Goal: Communication & Community: Answer question/provide support

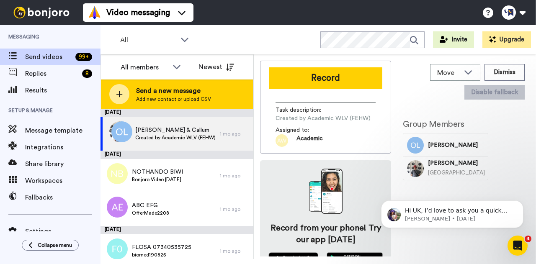
click at [171, 99] on span "Add new contact or upload CSV" at bounding box center [173, 99] width 75 height 7
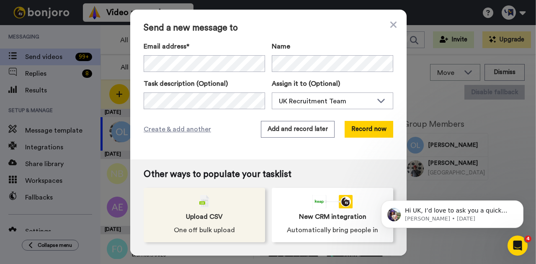
click at [217, 217] on span "Upload CSV" at bounding box center [204, 217] width 37 height 10
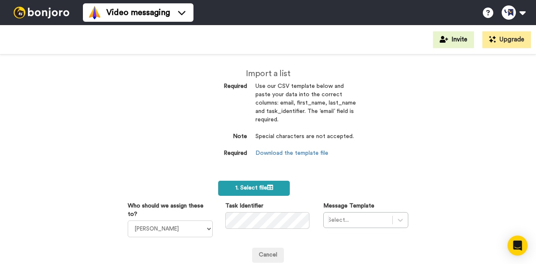
click at [271, 190] on label "1. Select file" at bounding box center [254, 188] width 72 height 15
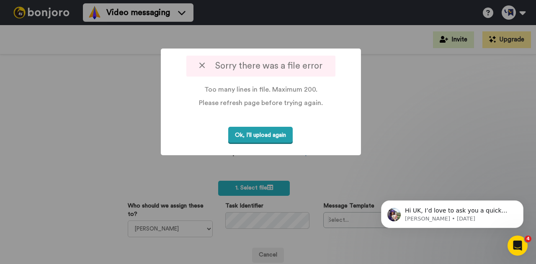
click at [282, 136] on button "Ok, I'll upload again" at bounding box center [260, 135] width 65 height 17
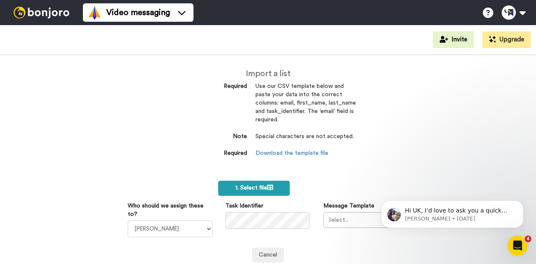
click at [244, 188] on span "1. Select file" at bounding box center [254, 188] width 38 height 6
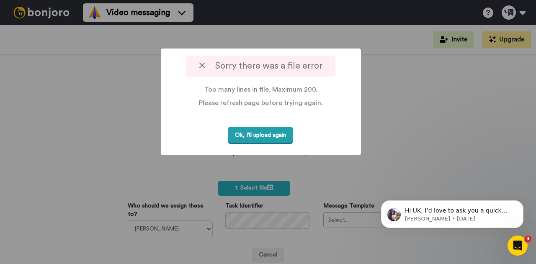
drag, startPoint x: 270, startPoint y: 132, endPoint x: 271, endPoint y: 136, distance: 4.4
click at [270, 132] on button "Ok, I'll upload again" at bounding box center [260, 135] width 65 height 17
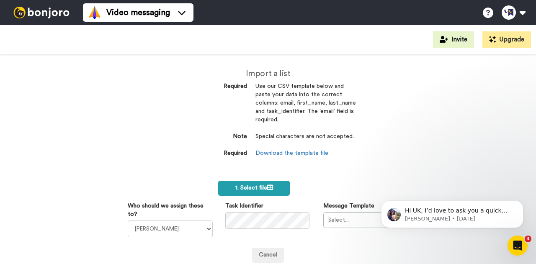
click at [263, 191] on span "1. Select file" at bounding box center [254, 188] width 38 height 6
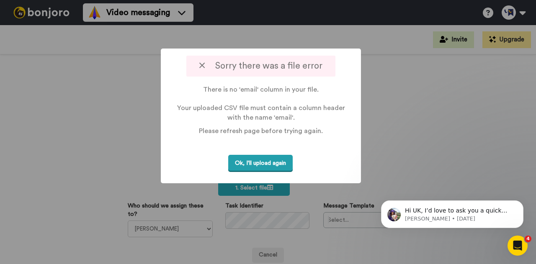
click at [277, 163] on button "Ok, I'll upload again" at bounding box center [260, 163] width 65 height 17
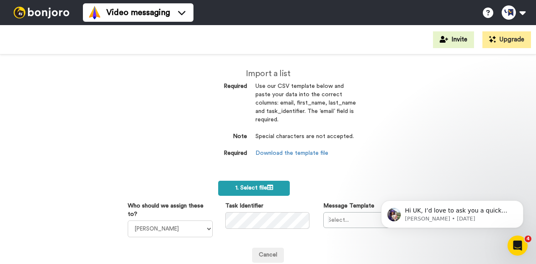
click at [266, 183] on label "1. Select file" at bounding box center [254, 188] width 72 height 15
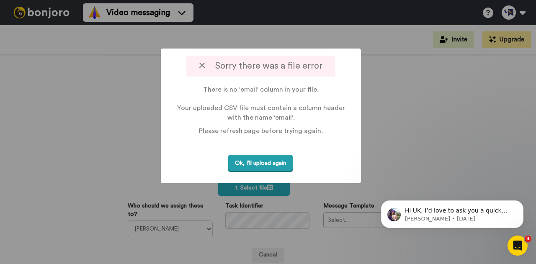
click at [287, 160] on button "Ok, I'll upload again" at bounding box center [260, 163] width 65 height 17
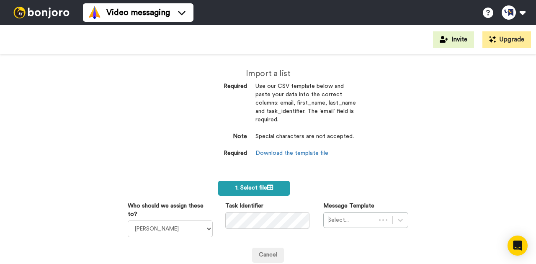
drag, startPoint x: 0, startPoint y: 0, endPoint x: 270, endPoint y: 187, distance: 328.4
click at [270, 187] on icon at bounding box center [270, 188] width 6 height 6
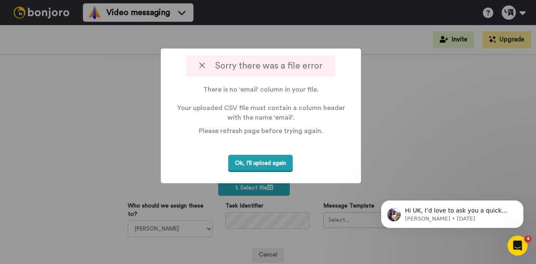
click at [285, 160] on button "Ok, I'll upload again" at bounding box center [260, 163] width 65 height 17
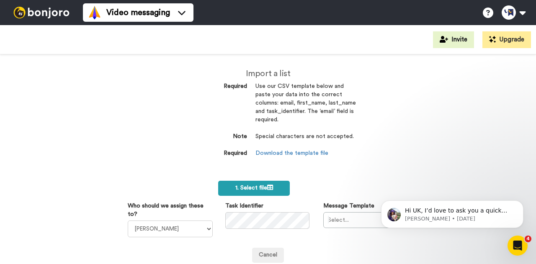
click at [264, 184] on label "1. Select file" at bounding box center [254, 188] width 72 height 15
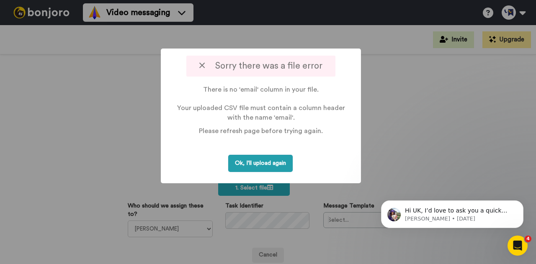
drag, startPoint x: 271, startPoint y: 162, endPoint x: 193, endPoint y: 81, distance: 112.3
click at [271, 162] on button "Ok, I'll upload again" at bounding box center [260, 163] width 65 height 17
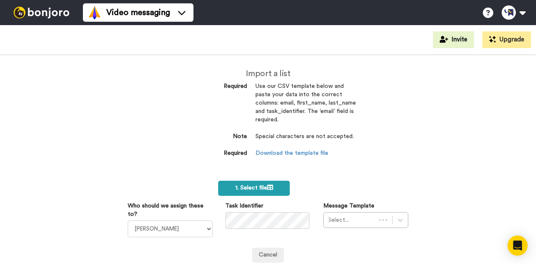
click at [254, 184] on label "1. Select file" at bounding box center [254, 188] width 72 height 15
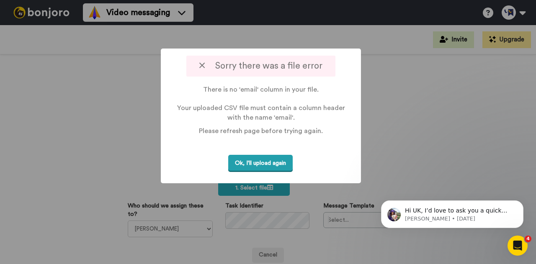
click at [282, 161] on button "Ok, I'll upload again" at bounding box center [260, 163] width 65 height 17
click at [277, 164] on button "Ok, I'll upload again" at bounding box center [260, 163] width 65 height 17
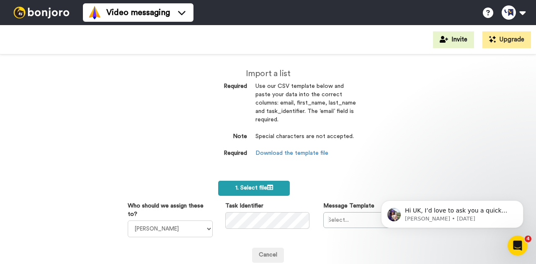
click at [263, 183] on label "1. Select file" at bounding box center [254, 188] width 72 height 15
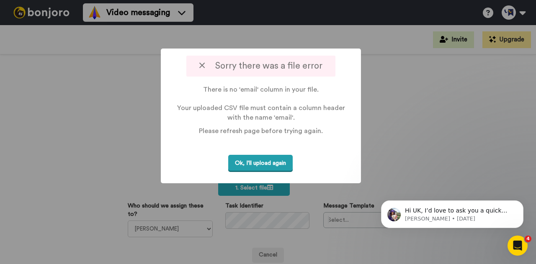
click at [278, 159] on button "Ok, I'll upload again" at bounding box center [260, 163] width 65 height 17
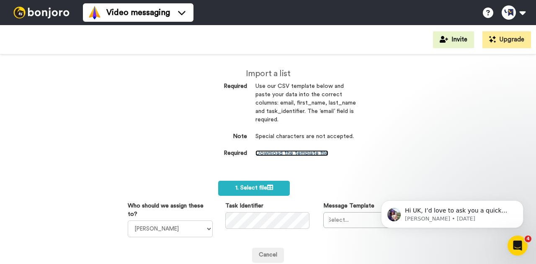
click at [285, 152] on link "Download the template file" at bounding box center [292, 153] width 73 height 6
click at [254, 186] on span "1. Select file" at bounding box center [254, 188] width 38 height 6
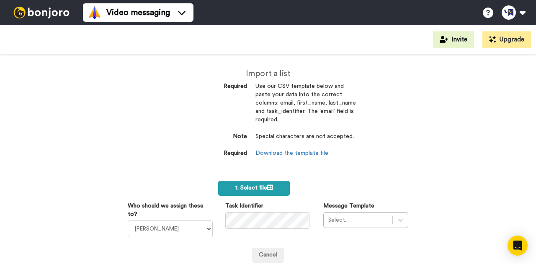
click at [240, 190] on span "1. Select file" at bounding box center [254, 188] width 38 height 6
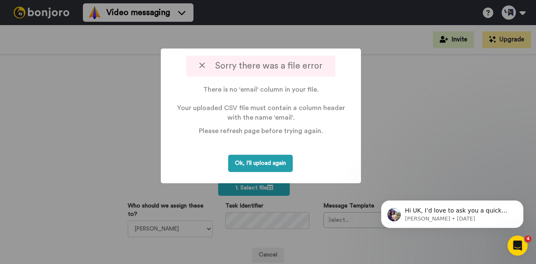
click at [284, 165] on button "Ok, I'll upload again" at bounding box center [260, 163] width 65 height 17
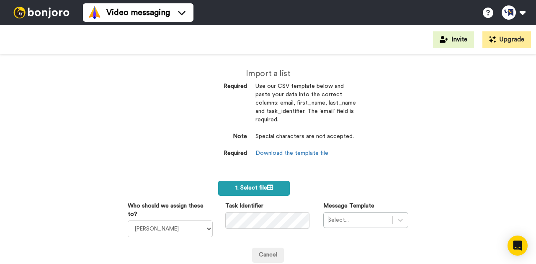
click at [260, 186] on span "1. Select file" at bounding box center [254, 188] width 38 height 6
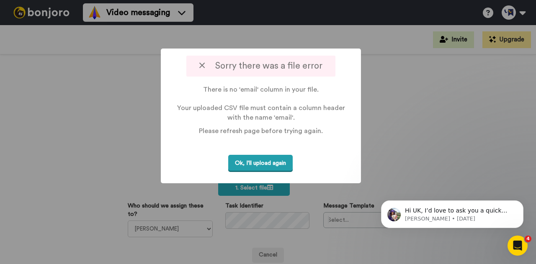
click at [276, 163] on button "Ok, I'll upload again" at bounding box center [260, 163] width 65 height 17
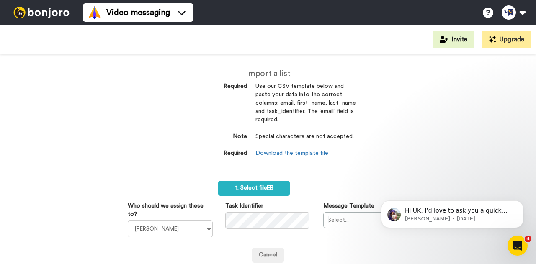
click at [295, 150] on dd "Download the template file" at bounding box center [306, 154] width 101 height 8
click at [300, 155] on link "Download the template file" at bounding box center [292, 153] width 73 height 6
click at [257, 184] on label "1. Select file" at bounding box center [254, 188] width 72 height 15
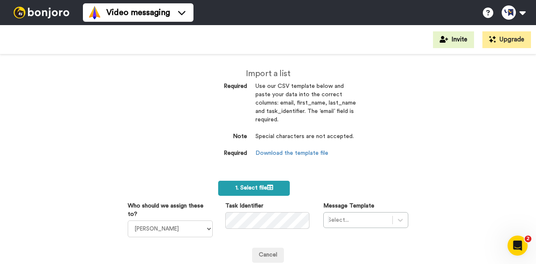
click at [254, 187] on span "1. Select file" at bounding box center [254, 188] width 38 height 6
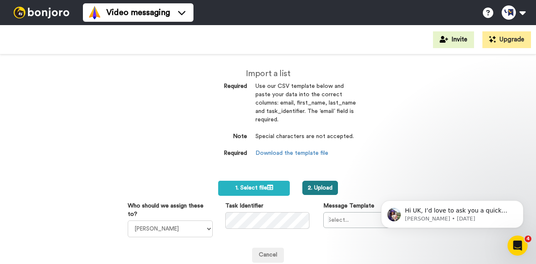
click at [326, 189] on button "2. Upload" at bounding box center [320, 188] width 36 height 14
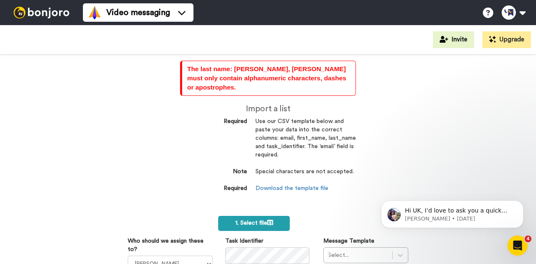
click at [277, 216] on label "1. Select file" at bounding box center [254, 223] width 72 height 15
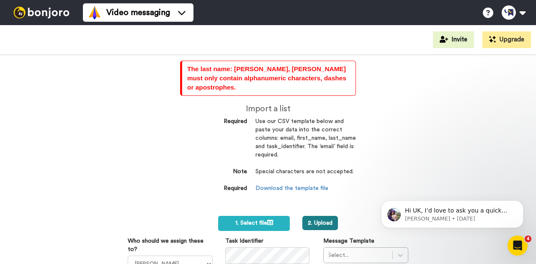
click at [306, 216] on button "2. Upload" at bounding box center [320, 223] width 36 height 14
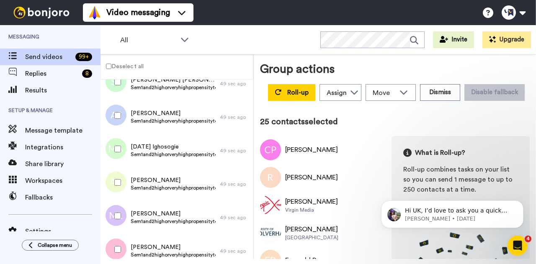
scroll to position [1504, 0]
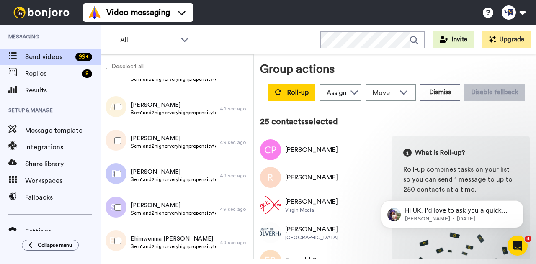
click at [104, 67] on label "Deselect all" at bounding box center [122, 66] width 43 height 10
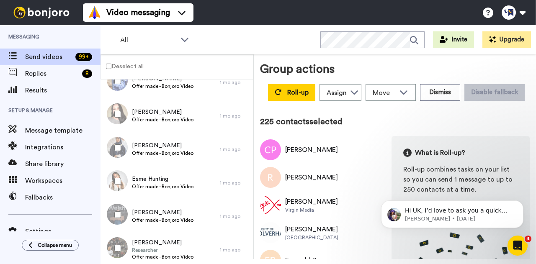
scroll to position [7402, 0]
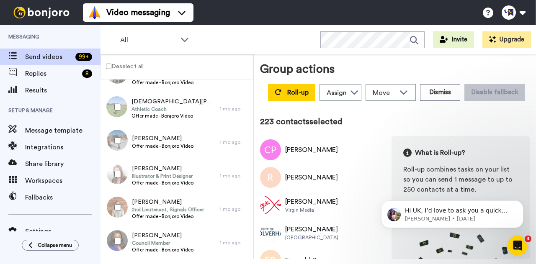
click at [116, 165] on div at bounding box center [116, 174] width 30 height 29
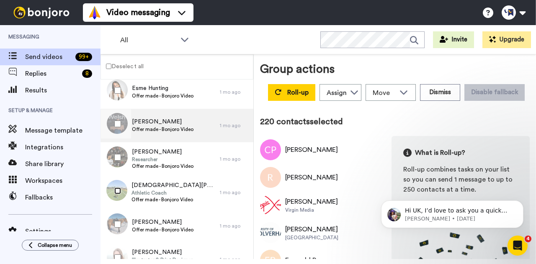
scroll to position [7276, 0]
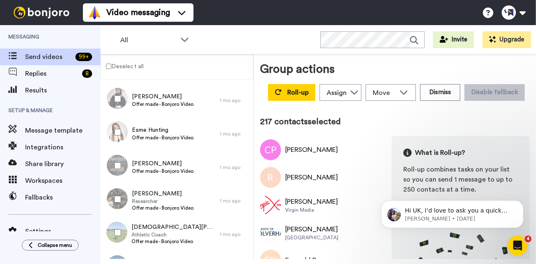
click at [116, 93] on div at bounding box center [116, 98] width 30 height 29
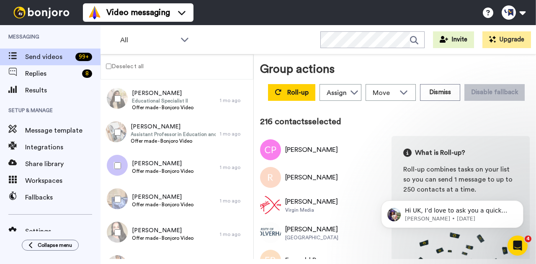
scroll to position [7151, 0]
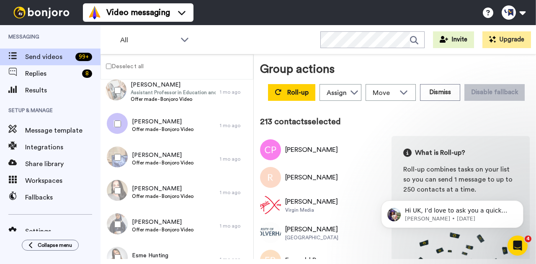
click at [121, 87] on div at bounding box center [116, 90] width 30 height 29
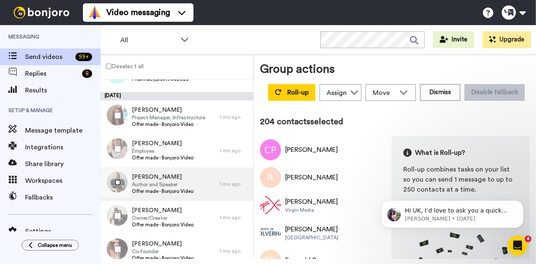
scroll to position [6774, 0]
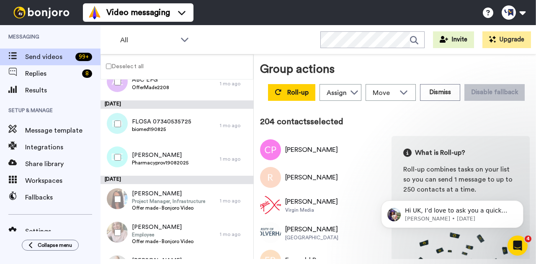
click at [114, 156] on div at bounding box center [116, 157] width 30 height 29
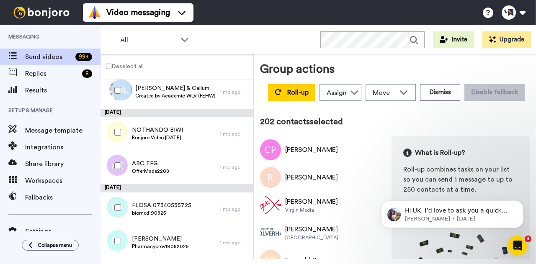
scroll to position [6648, 0]
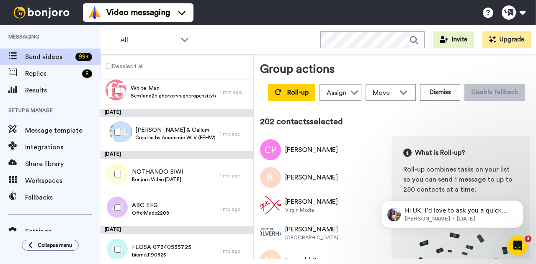
click at [118, 164] on div at bounding box center [116, 174] width 30 height 29
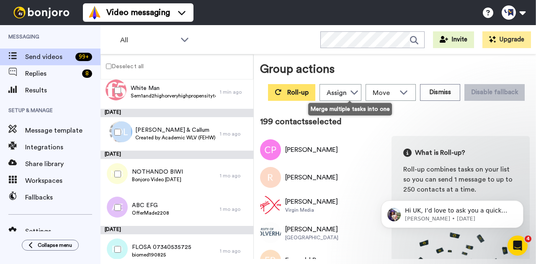
click at [309, 94] on span "Roll-up" at bounding box center [297, 92] width 21 height 7
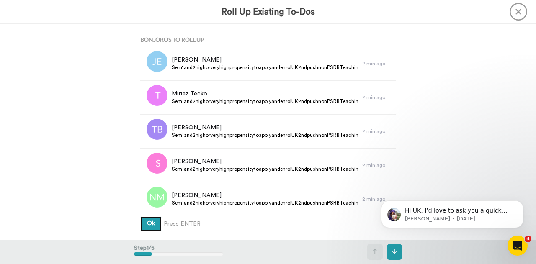
scroll to position [42, 0]
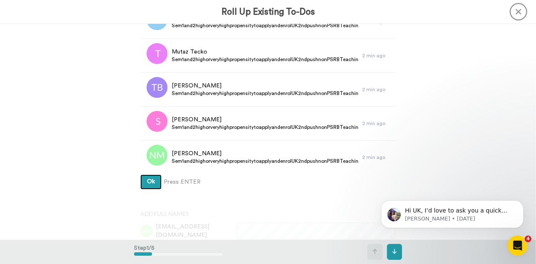
click at [140, 175] on button "Ok" at bounding box center [150, 182] width 21 height 15
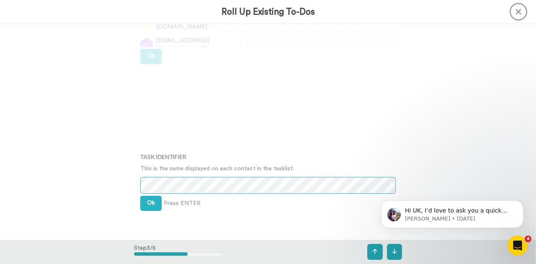
scroll to position [300, 0]
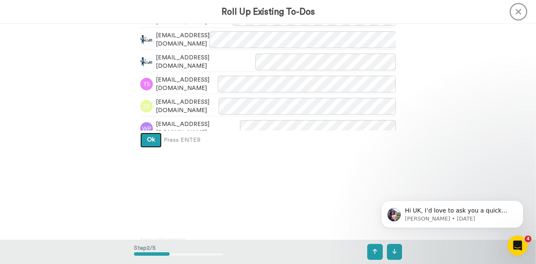
click at [152, 138] on button "Ok" at bounding box center [150, 140] width 21 height 15
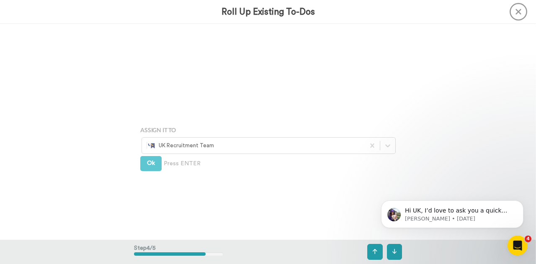
scroll to position [648, 0]
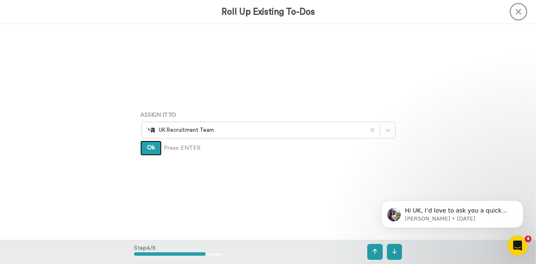
click at [145, 154] on button "Ok" at bounding box center [150, 148] width 21 height 15
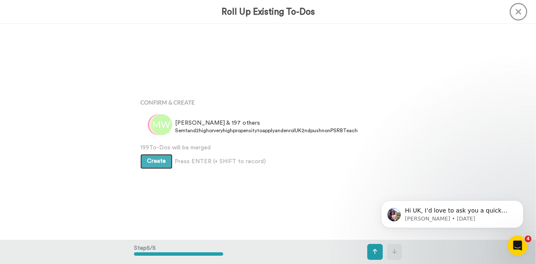
scroll to position [865, 0]
click at [165, 161] on button "Create" at bounding box center [156, 161] width 32 height 15
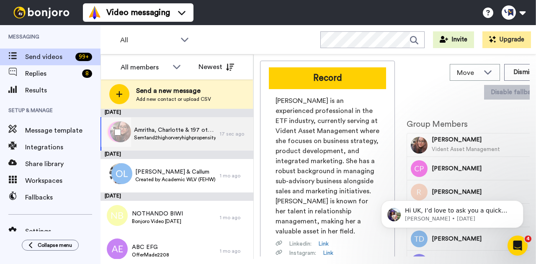
click at [165, 135] on span "Sem1and2highorveryhighpropensitytoapplyandenrolUK2ndpushnonPSRBTeaching" at bounding box center [175, 137] width 82 height 7
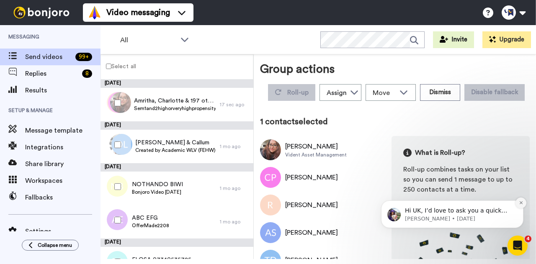
click at [520, 201] on icon "Dismiss notification" at bounding box center [521, 203] width 5 height 5
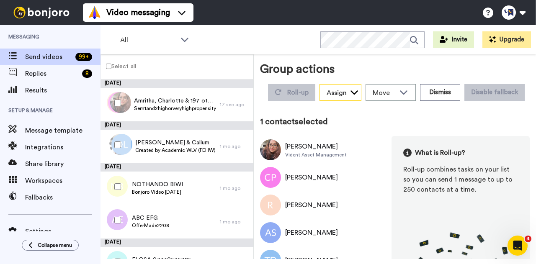
click at [358, 91] on icon at bounding box center [355, 92] width 8 height 4
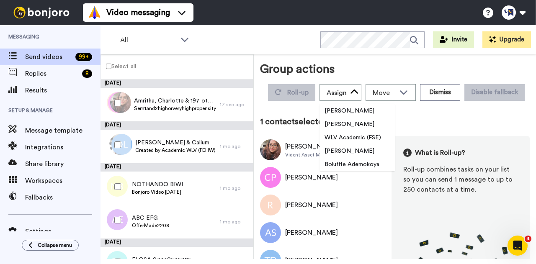
click at [322, 104] on div "Roll-up Assign Laura Wright Amarjit Duggal WLV Academic (FSE) Divandra Birla Bo…" at bounding box center [396, 92] width 267 height 23
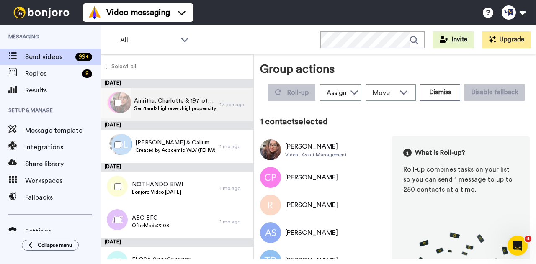
click at [168, 106] on span "Sem1and2highorveryhighpropensitytoapplyandenrolUK2ndpushnonPSRBTeaching" at bounding box center [175, 108] width 82 height 7
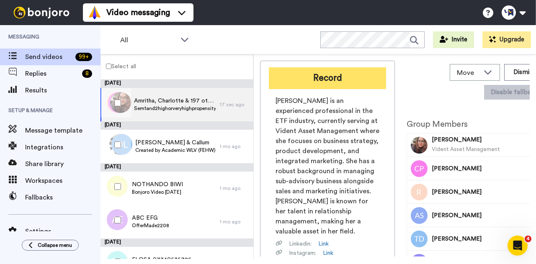
click at [329, 86] on button "Record" at bounding box center [327, 78] width 117 height 22
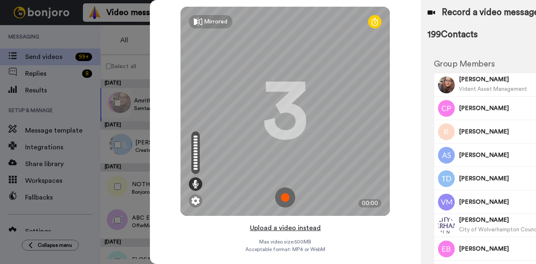
click at [271, 230] on button "Upload a video instead" at bounding box center [286, 228] width 76 height 11
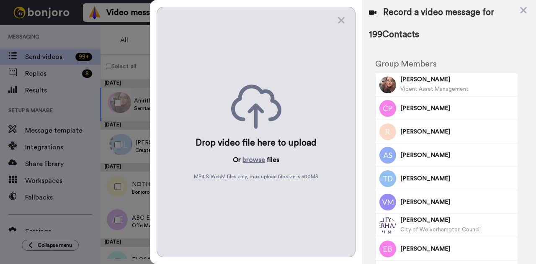
click at [255, 155] on button "browse" at bounding box center [254, 160] width 23 height 10
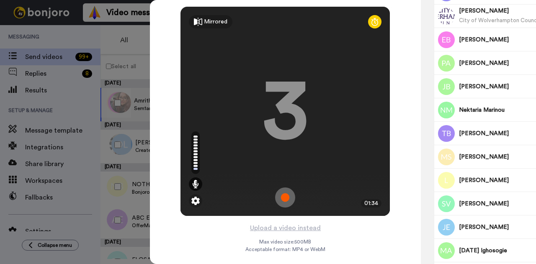
click at [366, 240] on div "Mirrored Redo 3 01:34 Upload a video instead Max video size: 500 MB Acceptable …" at bounding box center [285, 132] width 271 height 264
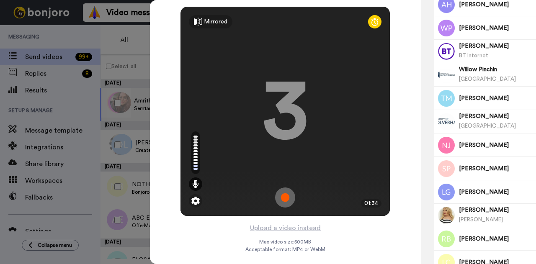
scroll to position [3, 0]
click at [331, 234] on div "Mirrored Redo 3 01:34 Upload a video instead Max video size: 500 MB Acceptable …" at bounding box center [285, 132] width 271 height 264
click at [248, 227] on button "Upload a video instead" at bounding box center [286, 228] width 76 height 11
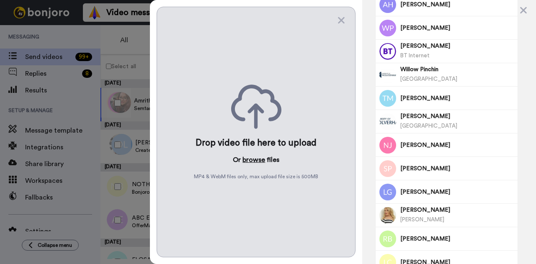
click at [253, 158] on button "browse" at bounding box center [254, 160] width 23 height 10
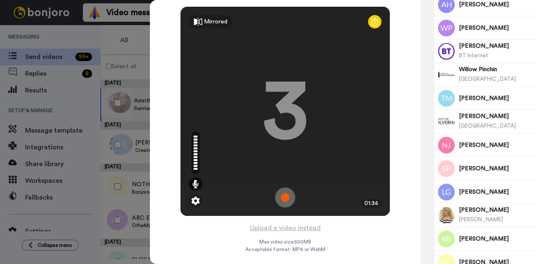
scroll to position [3, 0]
click at [273, 118] on div "3" at bounding box center [285, 111] width 46 height 63
click at [204, 18] on div "Mirrored" at bounding box center [215, 22] width 23 height 8
click at [189, 19] on div "Mirror" at bounding box center [207, 21] width 37 height 13
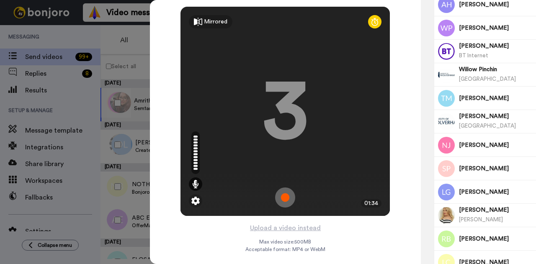
click at [372, 21] on icon at bounding box center [375, 22] width 7 height 8
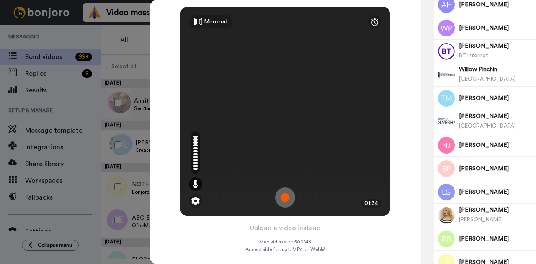
click at [361, 199] on div "01:34" at bounding box center [371, 203] width 21 height 8
click at [191, 197] on img at bounding box center [195, 201] width 8 height 8
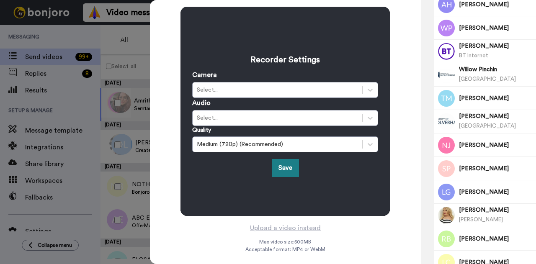
click at [276, 165] on button "Save" at bounding box center [285, 168] width 27 height 18
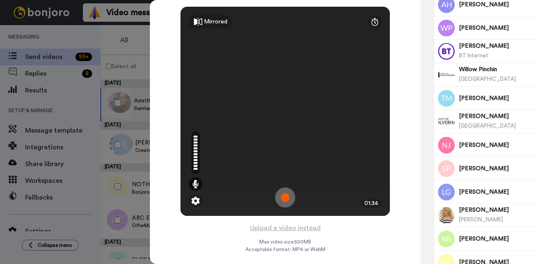
click at [226, 134] on video at bounding box center [285, 111] width 209 height 105
click at [99, 223] on div at bounding box center [268, 132] width 536 height 264
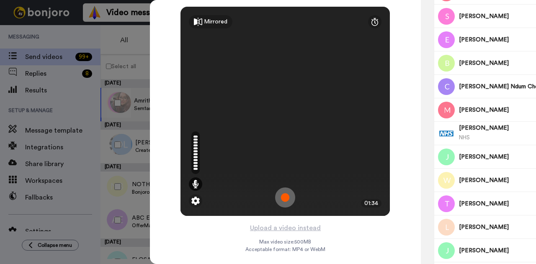
scroll to position [4490, 0]
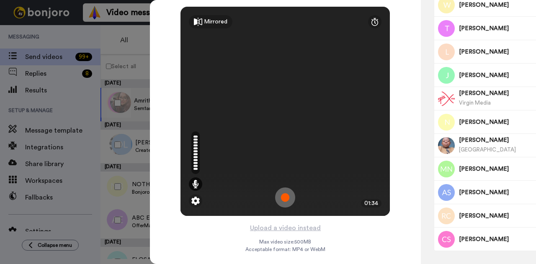
click at [374, 238] on div "Mirrored Redo 01:34 Upload a video instead Max video size: 500 MB Acceptable fo…" at bounding box center [285, 132] width 271 height 264
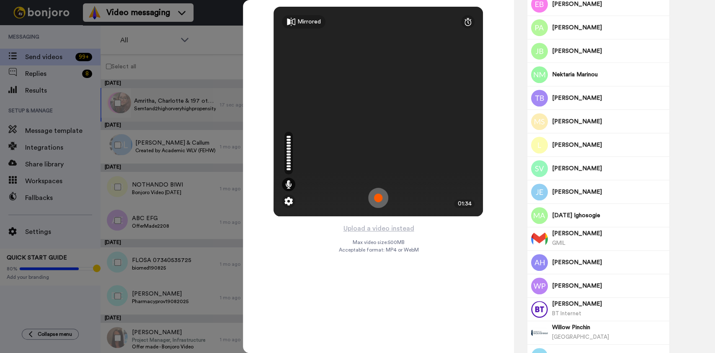
scroll to position [22, 0]
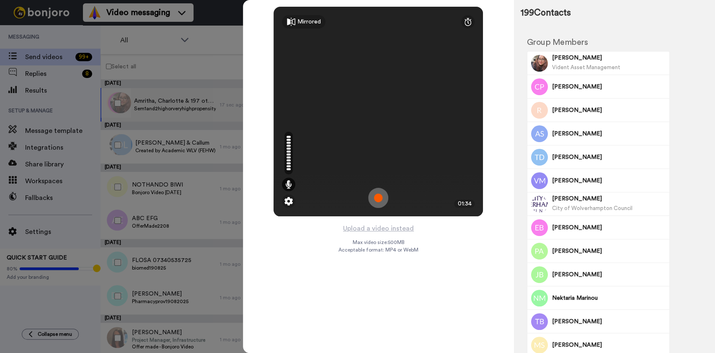
click at [536, 8] on icon at bounding box center [722, 10] width 7 height 7
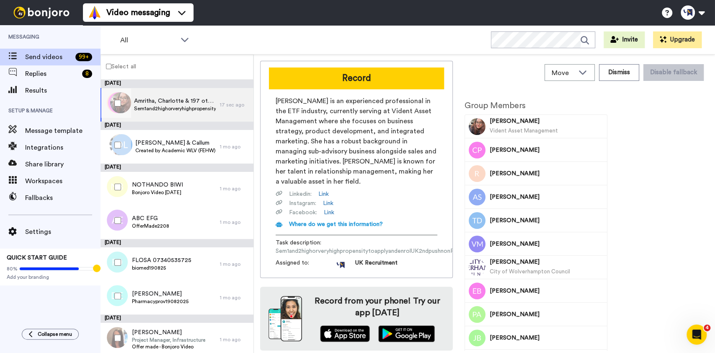
scroll to position [0, 0]
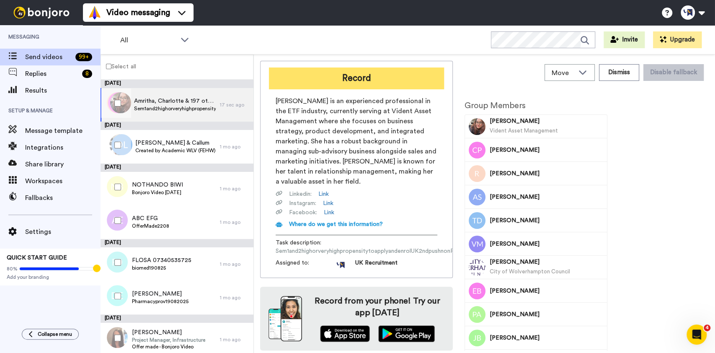
click at [348, 80] on button "Record" at bounding box center [356, 78] width 175 height 22
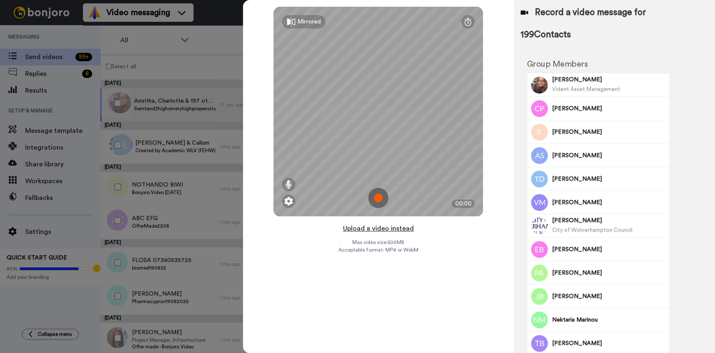
click at [368, 227] on button "Upload a video instead" at bounding box center [379, 228] width 76 height 11
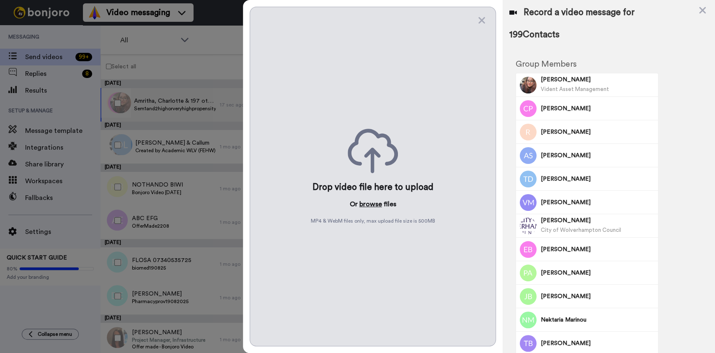
click at [364, 203] on button "browse" at bounding box center [370, 204] width 23 height 10
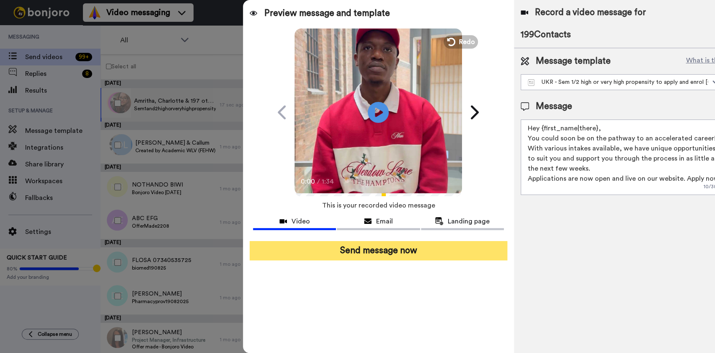
click at [416, 256] on button "Send message now" at bounding box center [378, 250] width 257 height 19
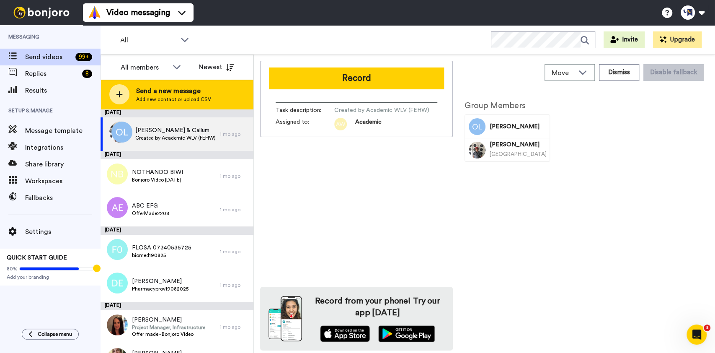
click at [147, 96] on span "Add new contact or upload CSV" at bounding box center [173, 99] width 75 height 7
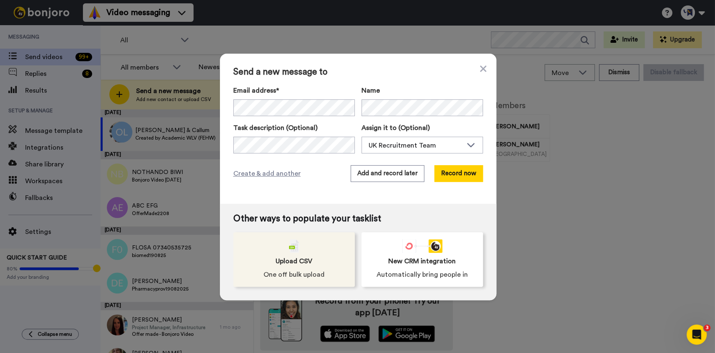
click at [278, 265] on span "Upload CSV" at bounding box center [294, 261] width 37 height 10
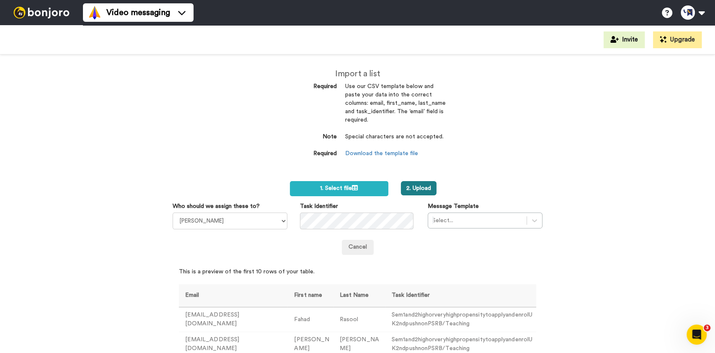
click at [419, 186] on button "2. Upload" at bounding box center [419, 188] width 36 height 14
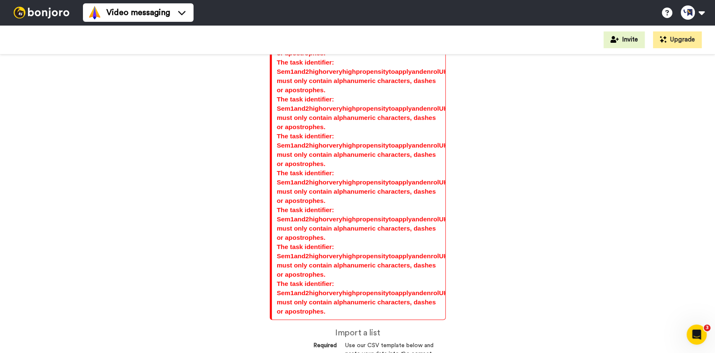
scroll to position [4571, 0]
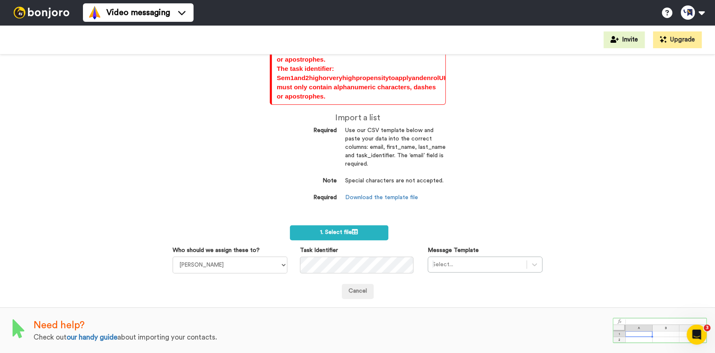
click at [358, 230] on label "1. Select file" at bounding box center [339, 232] width 98 height 15
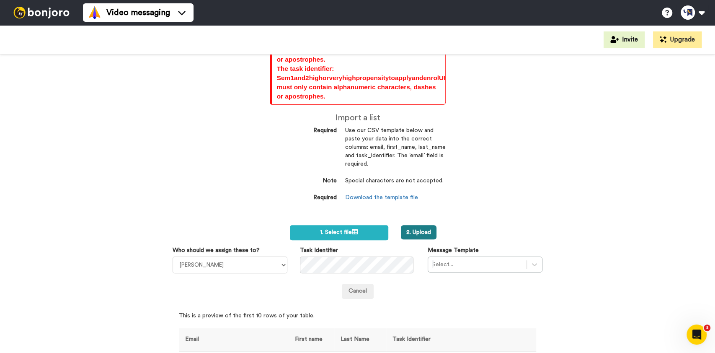
click at [414, 227] on button "2. Upload" at bounding box center [419, 232] width 36 height 14
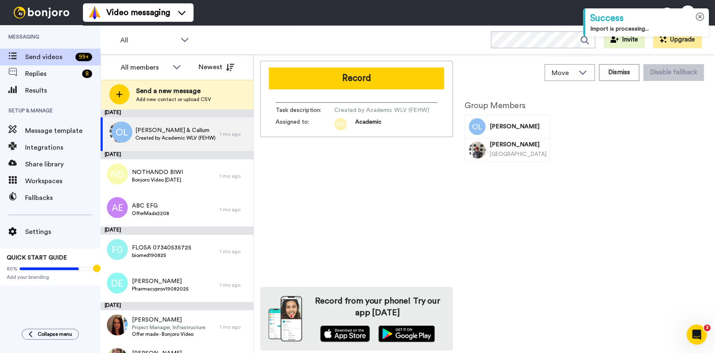
click at [701, 21] on button at bounding box center [700, 17] width 9 height 9
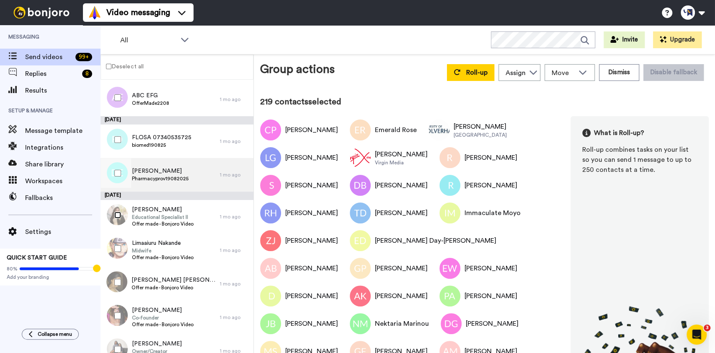
scroll to position [6870, 0]
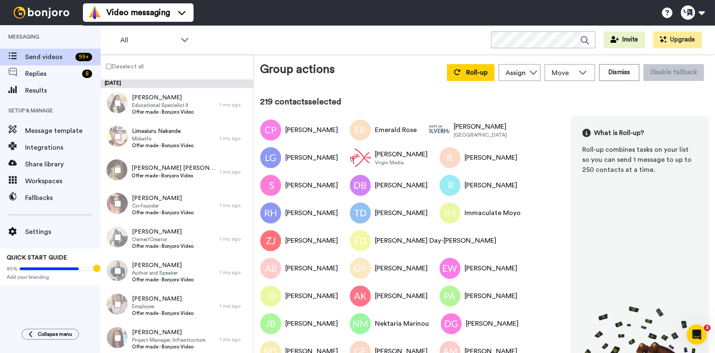
click at [114, 139] on div at bounding box center [116, 136] width 30 height 29
click at [117, 240] on div at bounding box center [116, 236] width 30 height 29
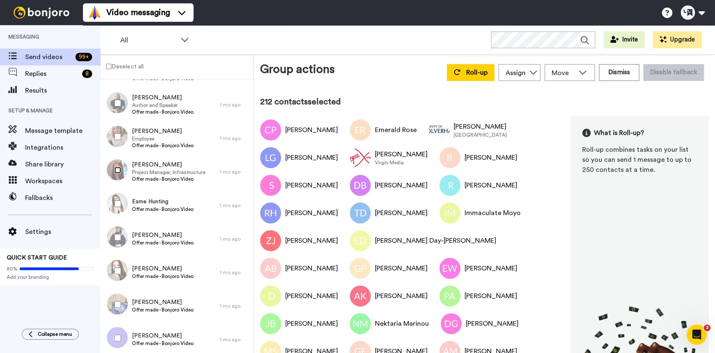
scroll to position [7093, 0]
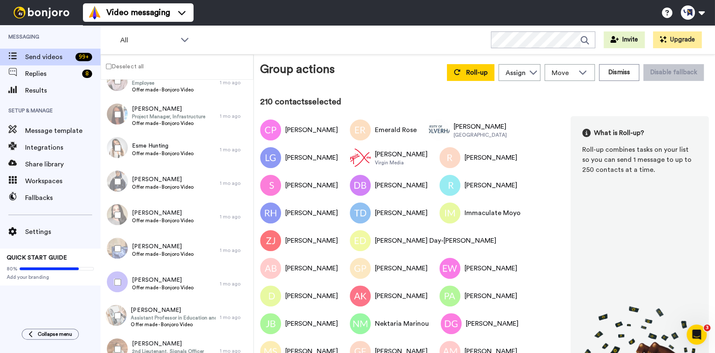
click at [116, 219] on div at bounding box center [116, 214] width 30 height 29
click at [116, 243] on div at bounding box center [116, 248] width 30 height 29
click at [121, 284] on div at bounding box center [116, 281] width 30 height 29
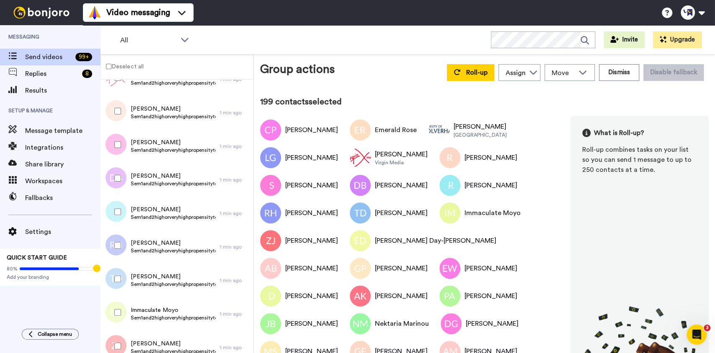
scroll to position [0, 0]
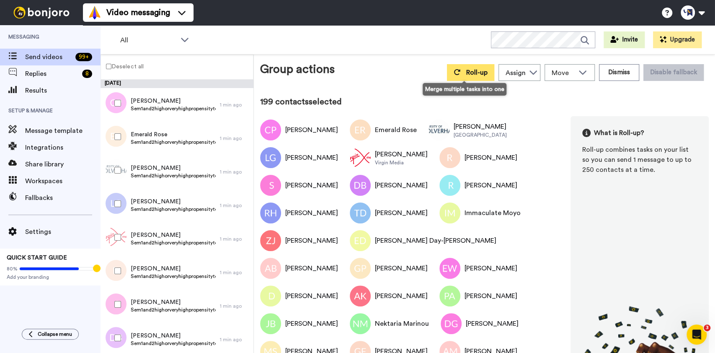
click at [459, 72] on button "Roll-up" at bounding box center [470, 72] width 47 height 17
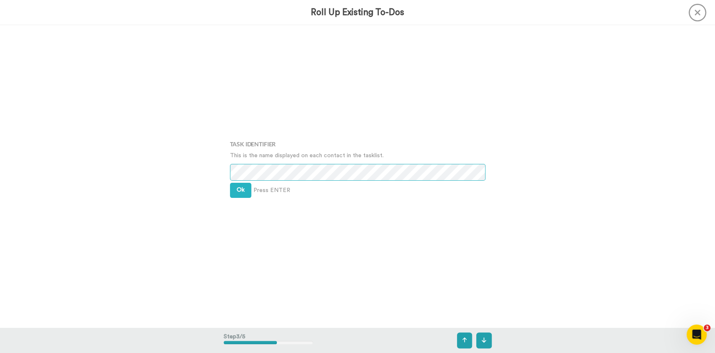
scroll to position [670, 0]
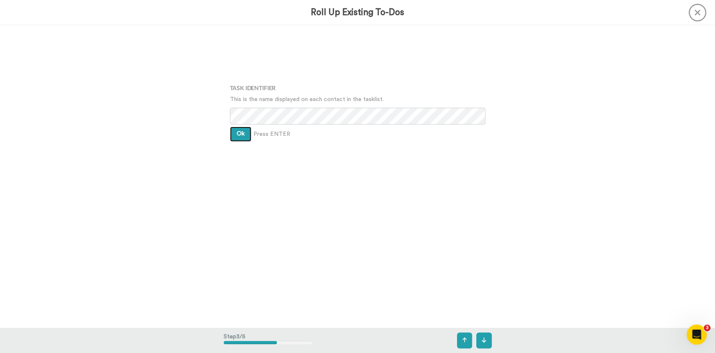
click at [238, 131] on span "Ok" at bounding box center [241, 134] width 8 height 6
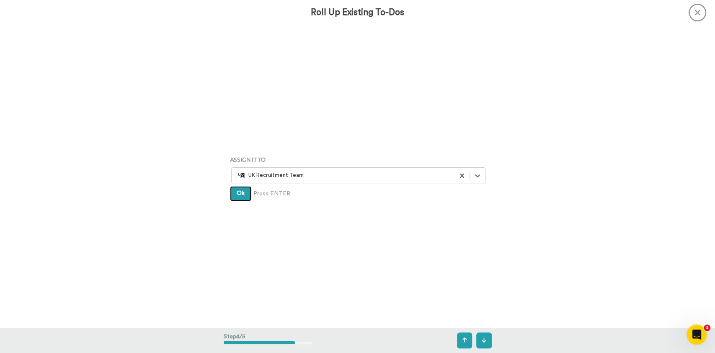
click at [238, 189] on button "Ok" at bounding box center [240, 193] width 21 height 15
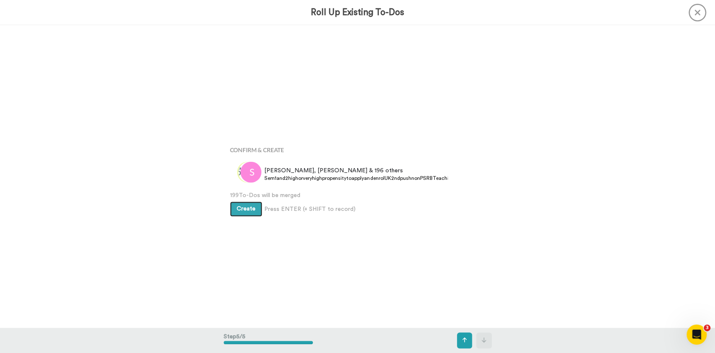
scroll to position [1209, 0]
click at [238, 207] on span "Create" at bounding box center [246, 206] width 19 height 6
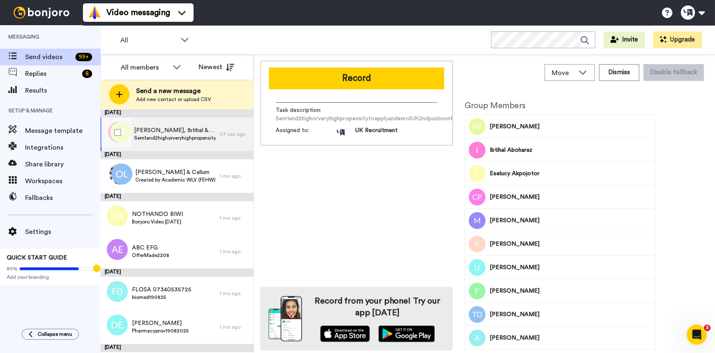
click at [171, 140] on span "Sem1and2highorveryhighpropensitytoapplyandenrolUK2ndpushnonPSRBTeaching" at bounding box center [175, 137] width 82 height 7
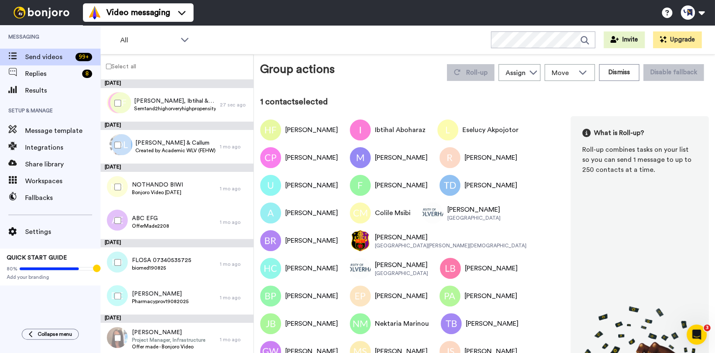
click at [113, 103] on div at bounding box center [116, 102] width 30 height 29
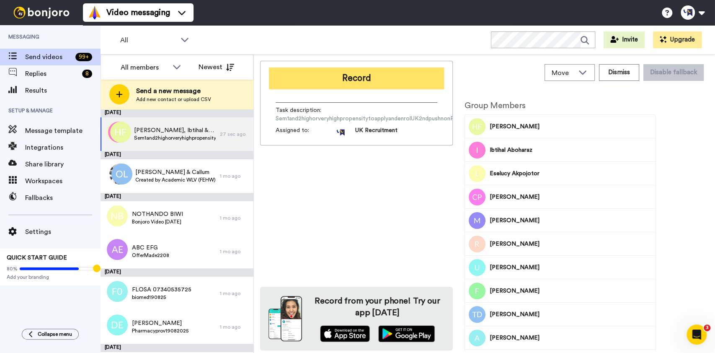
click at [355, 76] on button "Record" at bounding box center [356, 78] width 175 height 22
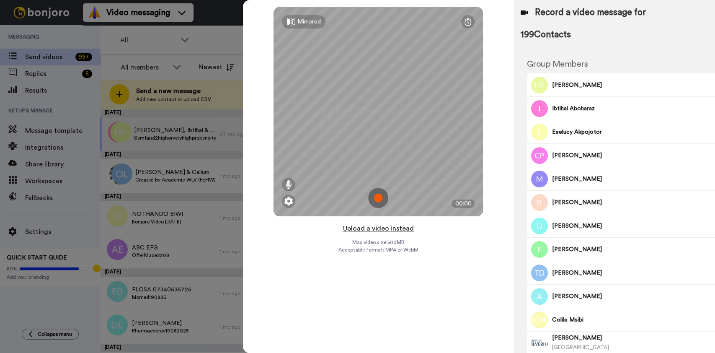
click at [382, 231] on button "Upload a video instead" at bounding box center [379, 228] width 76 height 11
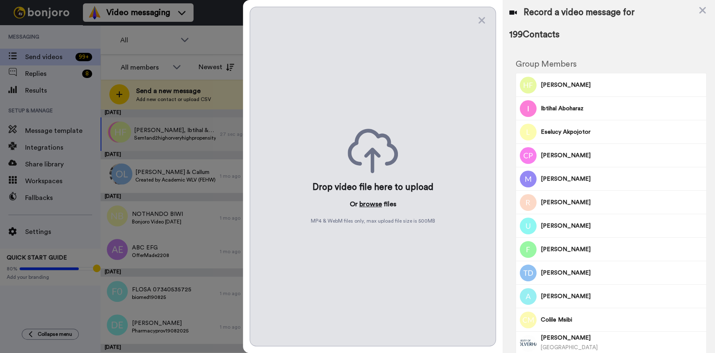
click at [375, 203] on button "browse" at bounding box center [370, 204] width 23 height 10
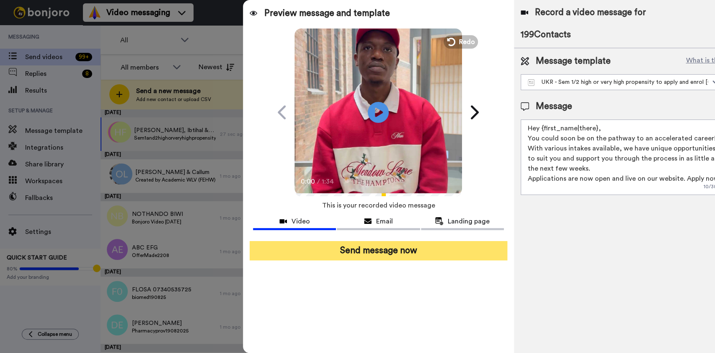
click at [416, 246] on button "Send message now" at bounding box center [378, 250] width 257 height 19
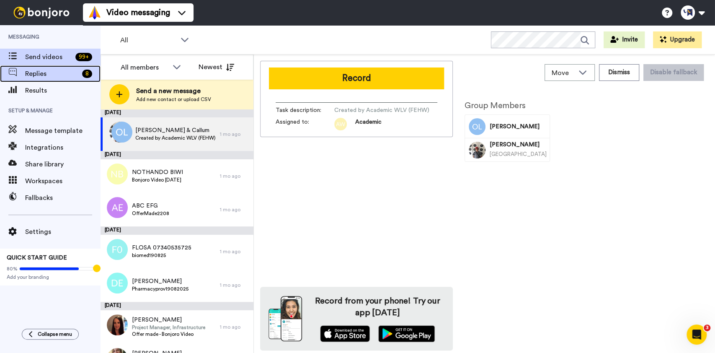
click at [39, 79] on div "Replies 8" at bounding box center [50, 73] width 101 height 17
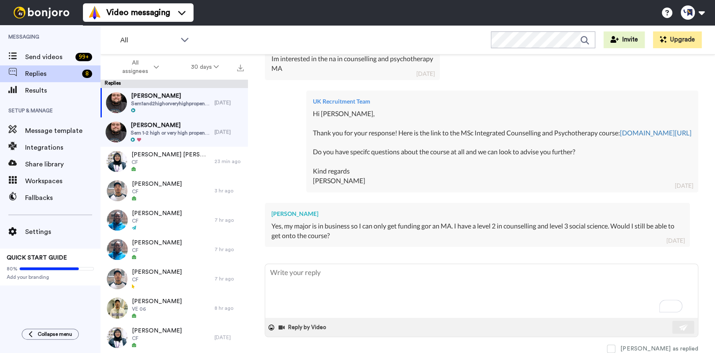
scroll to position [266, 0]
click at [512, 281] on textarea "To enrich screen reader interactions, please activate Accessibility in Grammarl…" at bounding box center [481, 291] width 433 height 54
type textarea "H"
type textarea "x"
type textarea "Hi"
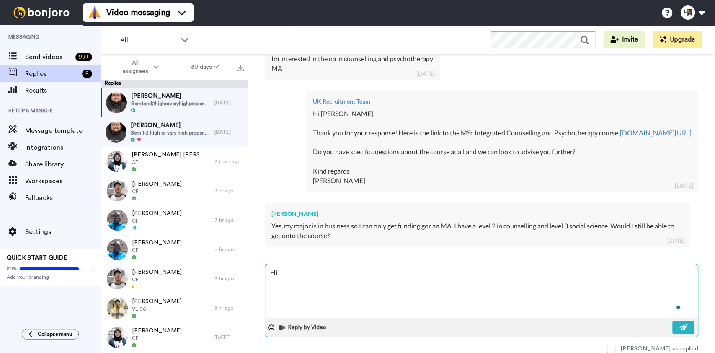
type textarea "x"
type textarea "Hi"
type textarea "x"
type textarea "Hi K"
type textarea "x"
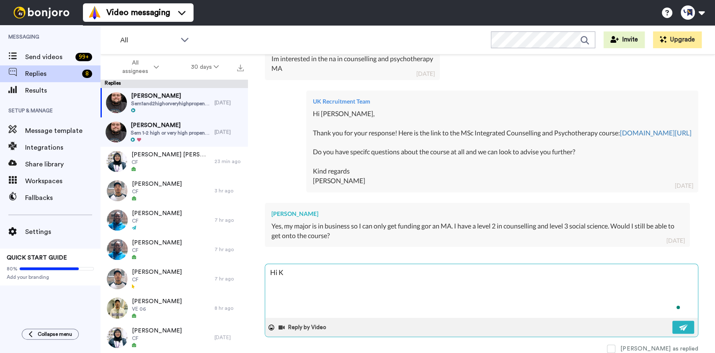
type textarea "Hi [PERSON_NAME]"
type textarea "x"
type textarea "Hi [PERSON_NAME]"
type textarea "x"
type textarea "Hi [PERSON_NAME],"
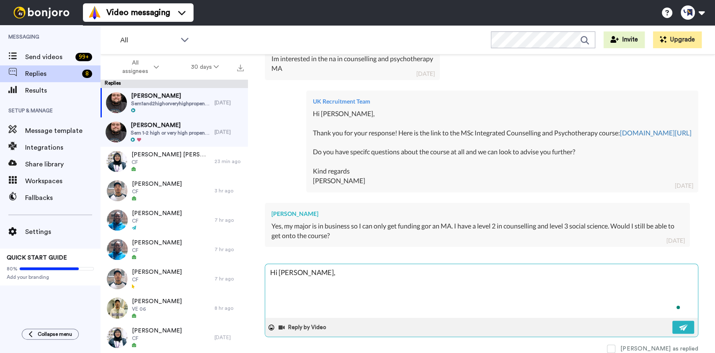
type textarea "x"
type textarea "Hi [PERSON_NAME],"
type textarea "x"
type textarea "Hi [PERSON_NAME]"
type textarea "x"
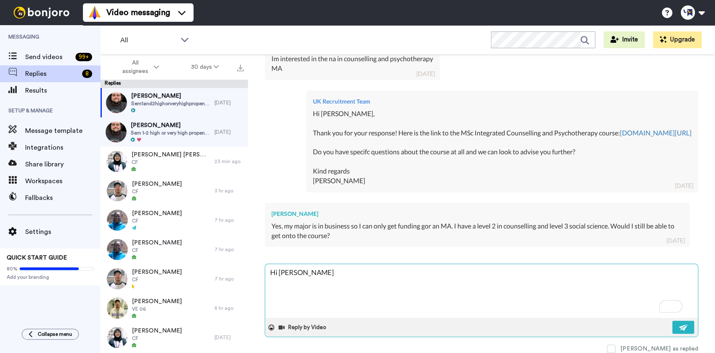
type textarea "Hi [PERSON_NAME],"
type textarea "x"
type textarea "Hi [PERSON_NAME], i"
type textarea "x"
type textarea "Hi Karl, if"
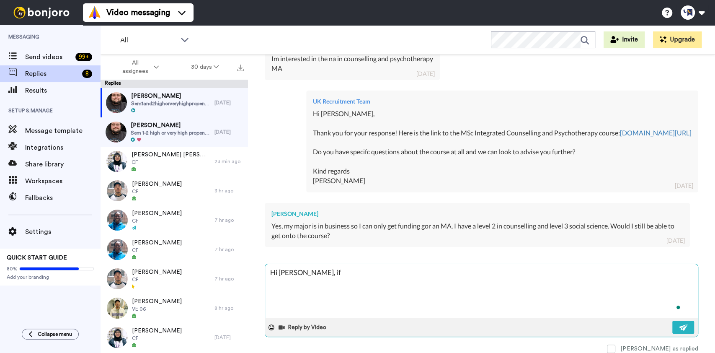
type textarea "x"
type textarea "Hi Karl, if yo"
type textarea "x"
type textarea "Hi Karl, if you"
type textarea "x"
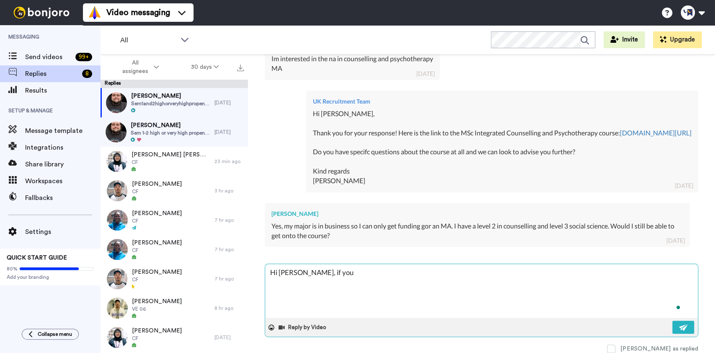
type textarea "Hi Karl, if your"
type textarea "x"
type textarea "Hi Karl, if your"
type textarea "x"
type textarea "Hi Karl, if your m"
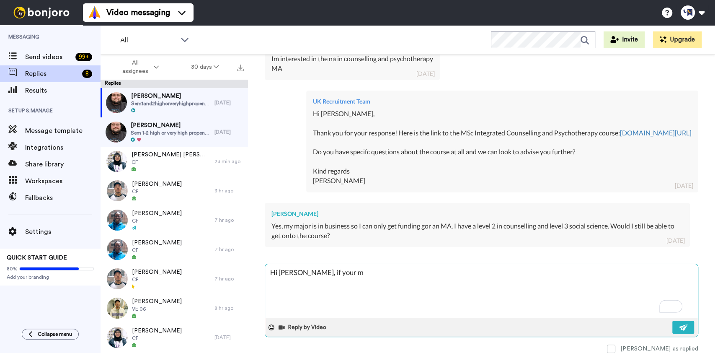
type textarea "x"
type textarea "Hi Karl, if your ma"
type textarea "x"
type textarea "Hi Karl, if your maj"
type textarea "x"
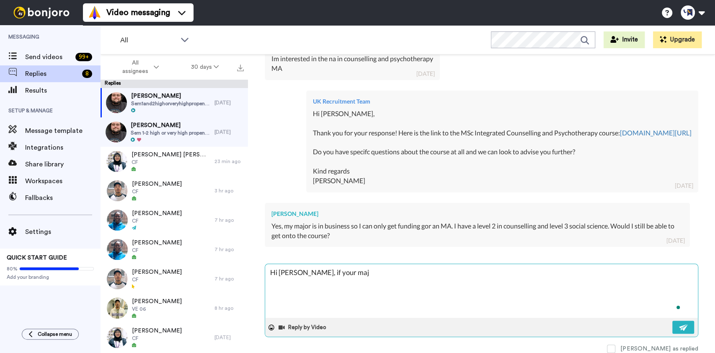
type textarea "Hi Karl, if your majo"
type textarea "x"
type textarea "Hi Karl, if your major"
type textarea "x"
type textarea "Hi Karl, if your major"
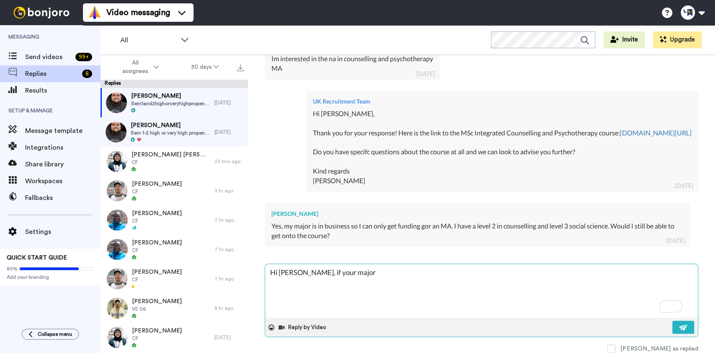
type textarea "x"
type textarea "Hi Karl, if your major a"
type textarea "x"
type textarea "Hi Karl, if your major a"
type textarea "x"
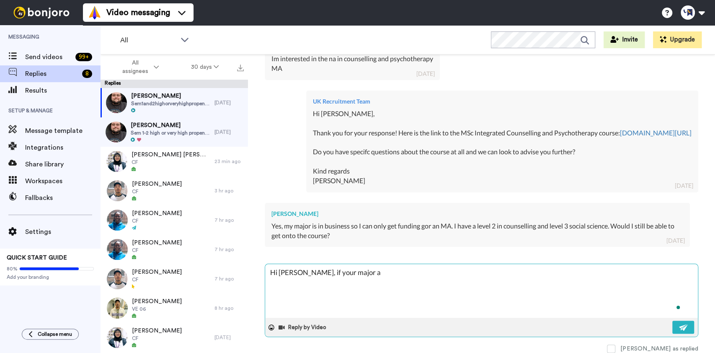
type textarea "Hi Karl, if your major a D"
type textarea "x"
type textarea "Hi Karl, if your major a De"
type textarea "x"
type textarea "Hi Karl, if your major a Deg"
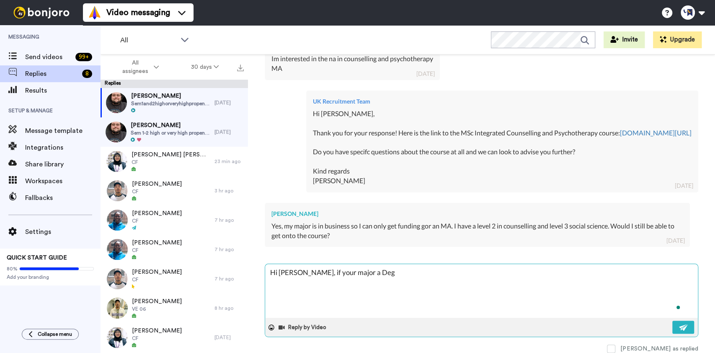
type textarea "x"
type textarea "Hi Karl, if your major a Degr"
type textarea "x"
type textarea "Hi Karl, if your major a Degre"
type textarea "x"
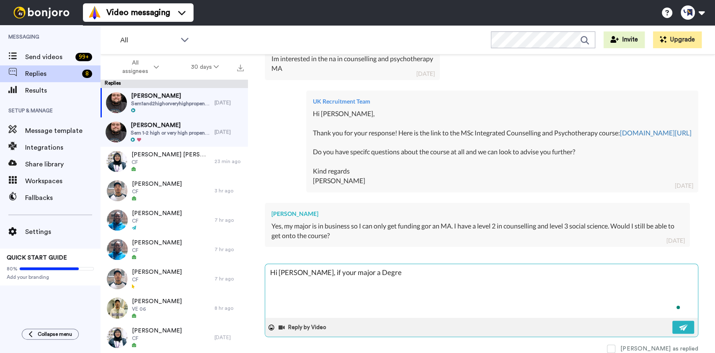
type textarea "Hi Karl, if your major a Degree"
type textarea "x"
type textarea "Hi Karl, if your major a Degree"
type textarea "x"
type textarea "Hi Karl, if your major a Degree c"
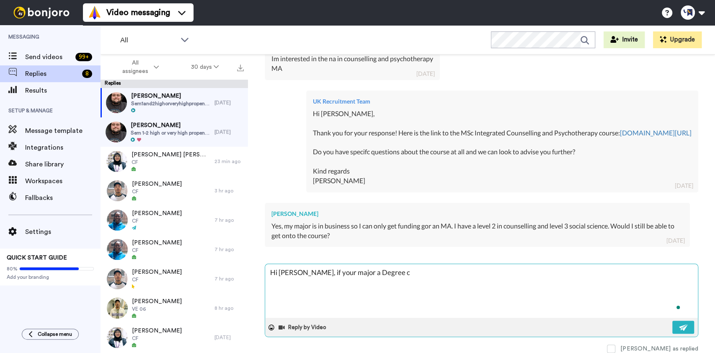
type textarea "x"
type textarea "Hi Karl, if your major a Degree"
type textarea "x"
type textarea "Hi Karl, if your major a Degree q"
type textarea "x"
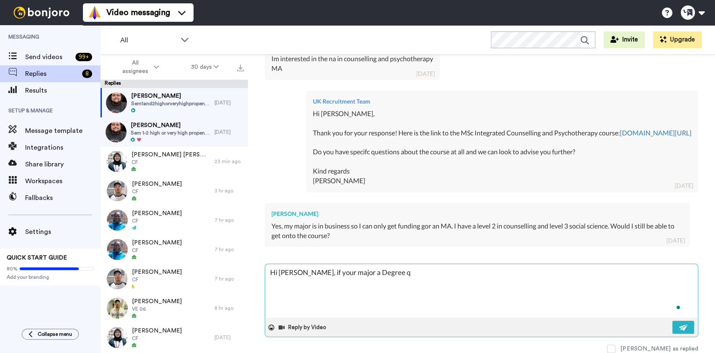
type textarea "Hi Karl, if your major a Degree qu"
type textarea "x"
type textarea "Hi Karl, if your major a Degree qua"
type textarea "x"
type textarea "Hi Karl, if your major a Degree qual"
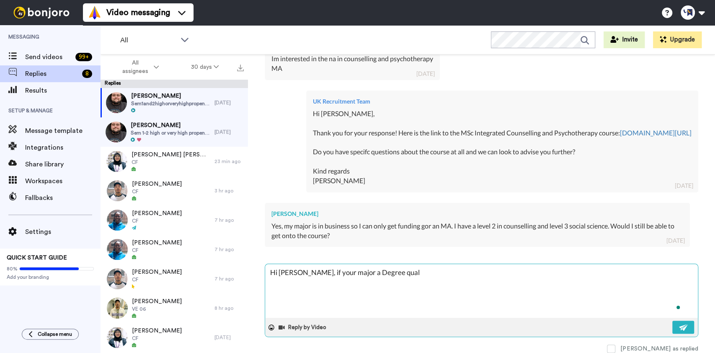
type textarea "x"
type textarea "Hi Karl, if your major a Degree quali"
type textarea "x"
type textarea "Hi Karl, if your major a Degree qualif"
type textarea "x"
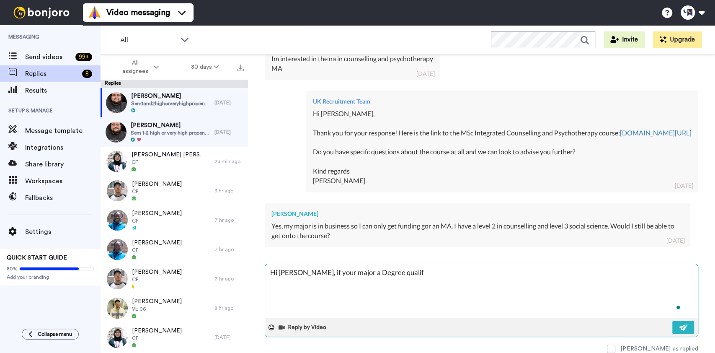
type textarea "Hi Karl, if your major a Degree qualifi"
type textarea "x"
type textarea "Hi Karl, if your major a Degree qualifica"
type textarea "x"
type textarea "Hi Karl, if your major a Degree qualificati"
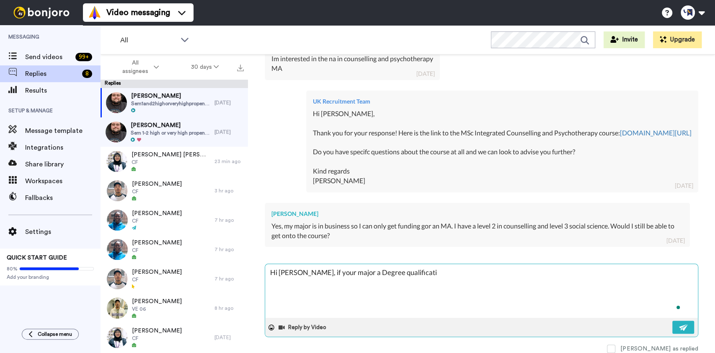
type textarea "x"
type textarea "Hi Karl, if your major a Degree qualificatio"
type textarea "x"
type textarea "Hi Karl, if your major a Degree qualification"
type textarea "x"
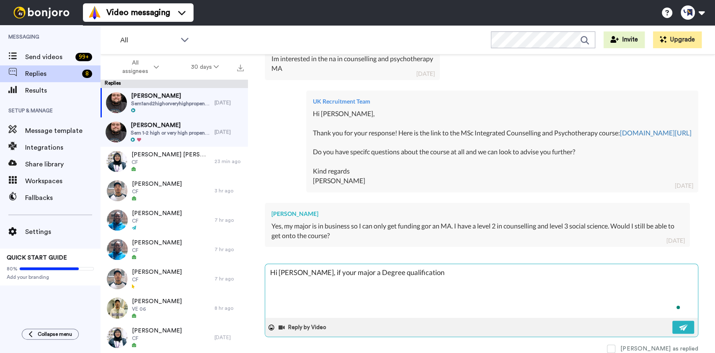
type textarea "Hi Karl, if your major a Degree qualification?"
type textarea "x"
type textarea "Hi Karl, if your major a Degree qualification?"
type textarea "x"
type textarea "Hi Karl, if your major a Degree qualification? I"
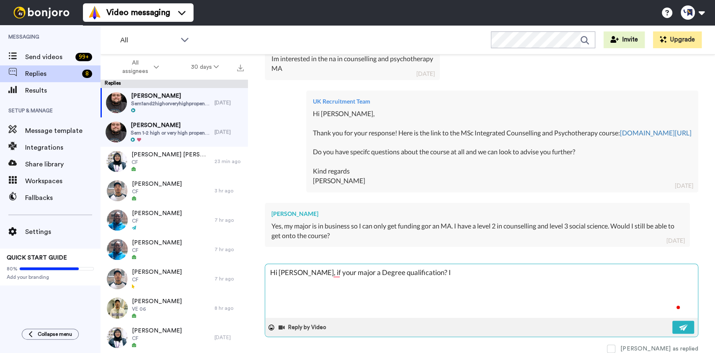
type textarea "x"
type textarea "Hi Karl, if your major a Degree qualification? If"
type textarea "x"
type textarea "Hi Karl, if your major a Degree qualification? If"
type textarea "x"
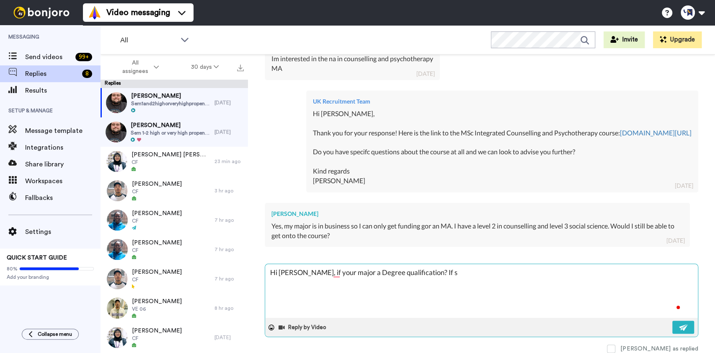
type textarea "Hi Karl, if your major a Degree qualification? If so"
type textarea "x"
type textarea "Hi Karl, if your major a Degree qualification? If so,"
type textarea "x"
type textarea "Hi Karl, if your major a Degree qualification? If so,"
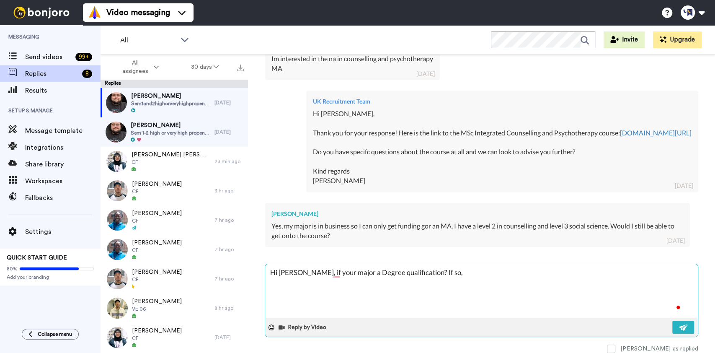
type textarea "x"
type textarea "Hi Karl, if your major a Degree qualification? If so, t"
type textarea "x"
type textarea "Hi Karl, if your major a Degree qualification? If so, th"
type textarea "x"
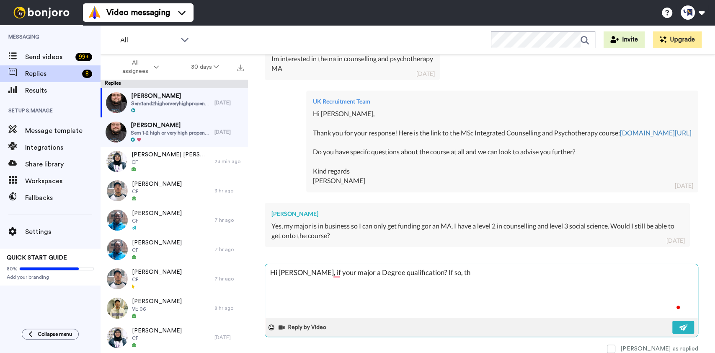
type textarea "Hi Karl, if your major a Degree qualification? If so, the"
type textarea "x"
type textarea "Hi Karl, if your major a Degree qualification? If so, then"
type textarea "x"
type textarea "Hi Karl, if your major a Degree qualification? If so, then i"
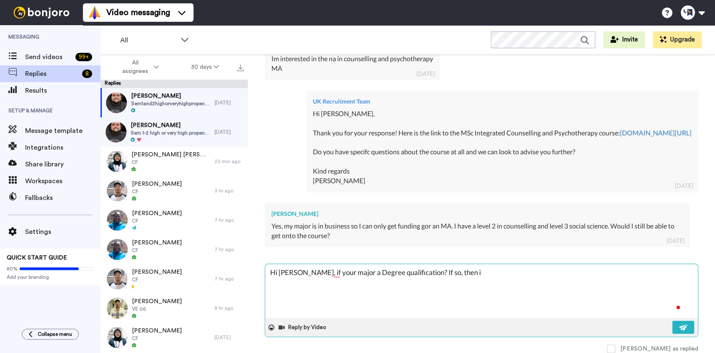
type textarea "x"
type textarea "Hi Karl, if your major a Degree qualification? If so, then it"
type textarea "x"
type textarea "Hi Karl, if your major a Degree qualification? If so, then it w"
type textarea "x"
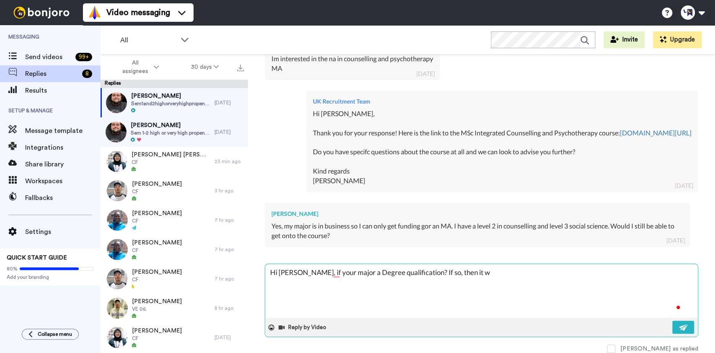
type textarea "Hi Karl, if your major a Degree qualification? If so, then it wo"
type textarea "x"
type textarea "Hi Karl, if your major a Degree qualification? If so, then it wou"
type textarea "x"
type textarea "Hi Karl, if your major a Degree qualification? If so, then it woul"
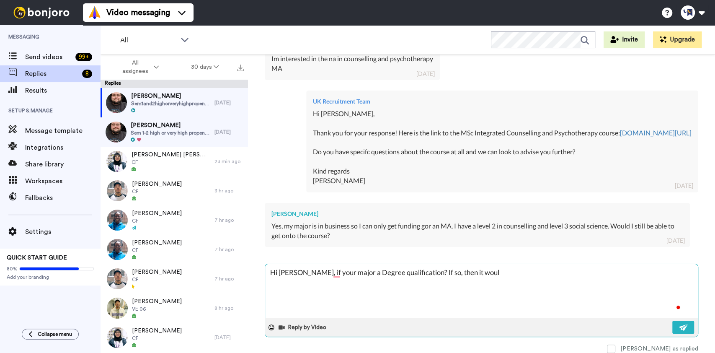
type textarea "x"
type textarea "Hi Karl, if your major a Degree qualification? If so, then it would"
type textarea "x"
type textarea "Hi Karl, if your major a Degree qualification? If so, then it would"
type textarea "x"
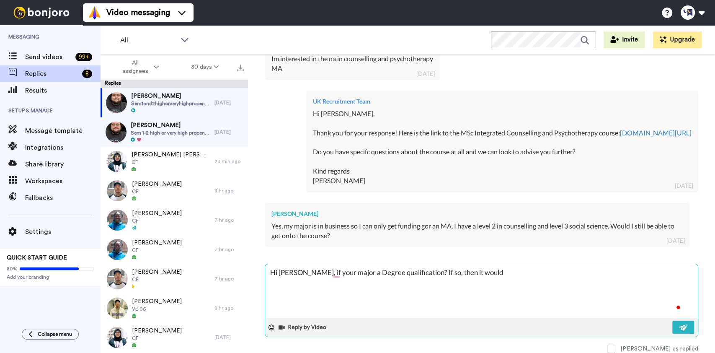
type textarea "Hi Karl, if your major a Degree qualification? If so, then it would b"
type textarea "x"
type textarea "Hi Karl, if your major a Degree qualification? If so, then it would be"
type textarea "x"
type textarea "Hi Karl, if your major a Degree qualification? If so, then it would be"
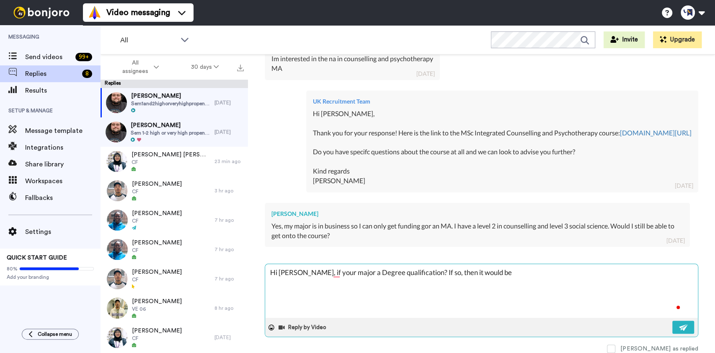
type textarea "x"
type textarea "Hi Karl, if your major a Degree qualification? If so, then it would be c"
type textarea "x"
type textarea "Hi Karl, if your major a Degree qualification? If so, then it would be co"
type textarea "x"
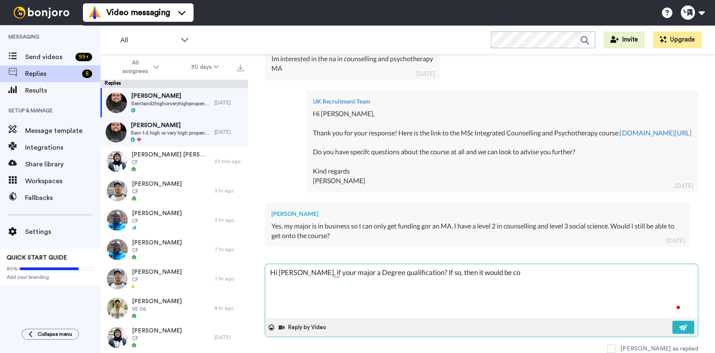
type textarea "Hi Karl, if your major a Degree qualification? If so, then it would be con"
type textarea "x"
type textarea "Hi Karl, if your major a Degree qualification? If so, then it would be cons"
type textarea "x"
type textarea "Hi Karl, if your major a Degree qualification? If so, then it would be consi"
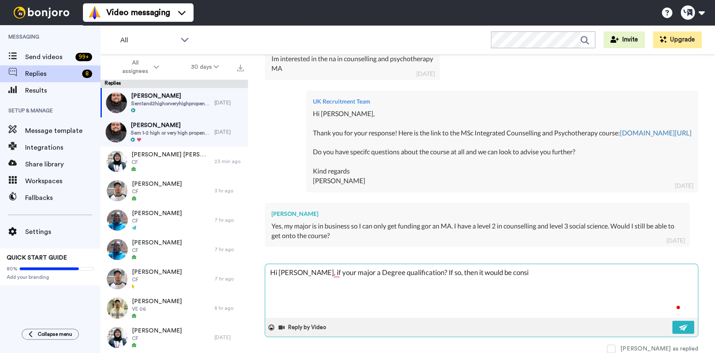
type textarea "x"
type textarea "Hi Karl, if your major a Degree qualification? If so, then it would be consid"
type textarea "x"
type textarea "Hi Karl, if your major a Degree qualification? If so, then it would be consi"
type textarea "x"
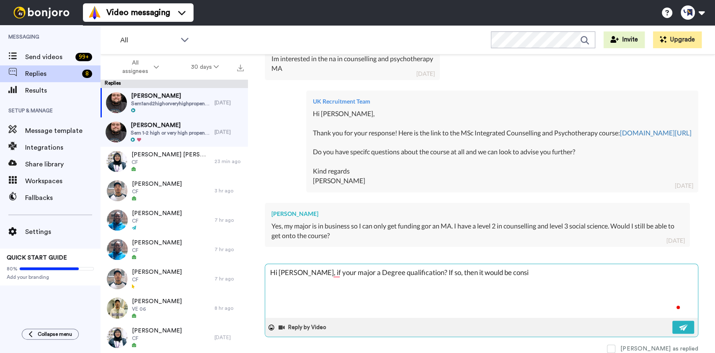
type textarea "Hi Karl, if your major a Degree qualification? If so, then it would be cons"
type textarea "x"
type textarea "Hi Karl, if your major a Degree qualification? If so, then it would be con"
type textarea "x"
type textarea "Hi Karl, if your major a Degree qualification? If so, then it would be co"
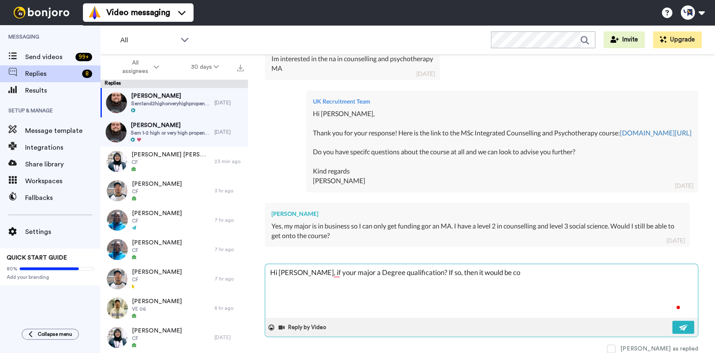
type textarea "x"
type textarea "Hi Karl, if your major a Degree qualification? If so, then it would be c"
type textarea "x"
type textarea "Hi Karl, if your major a Degree qualification? If so, then it would be"
type textarea "x"
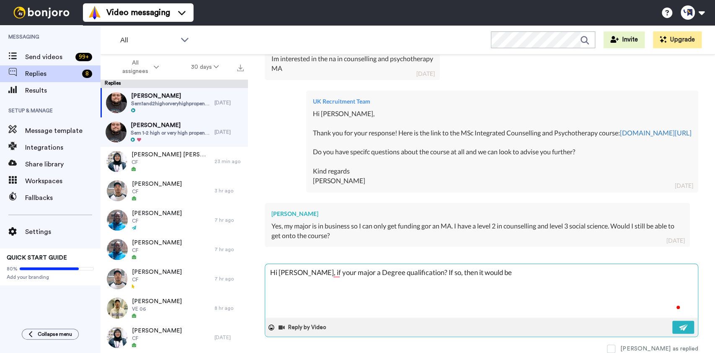
type textarea "Hi Karl, if your major a Degree qualification? If so, then it would be"
type textarea "x"
type textarea "Hi Karl, if your major a Degree qualification? If so, then it would b"
type textarea "x"
type textarea "Hi Karl, if your major a Degree qualification? If so, then it would"
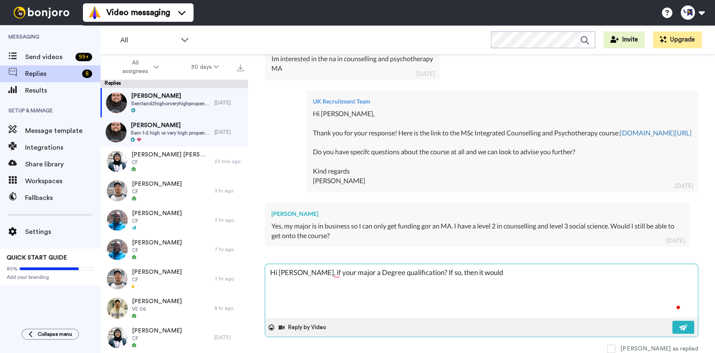
type textarea "x"
type textarea "Hi Karl, if your major a Degree qualification? If so, then it would"
type textarea "x"
type textarea "Hi Karl, if your major a Degree qualification? If so, then it woul"
type textarea "x"
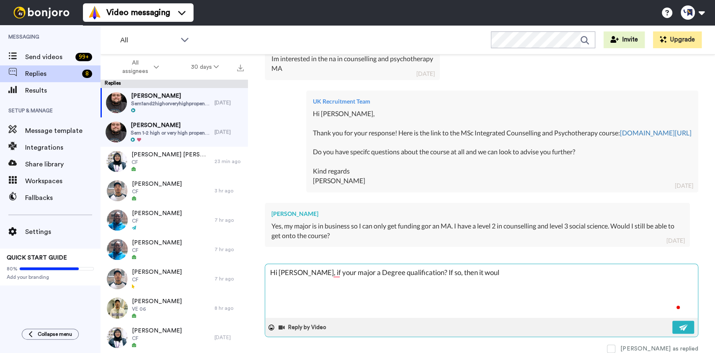
type textarea "Hi Karl, if your major a Degree qualification? If so, then it wou"
type textarea "x"
type textarea "Hi Karl, if your major a Degree qualification? If so, then it wo"
type textarea "x"
type textarea "Hi Karl, if your major a Degree qualification? If so, then it w"
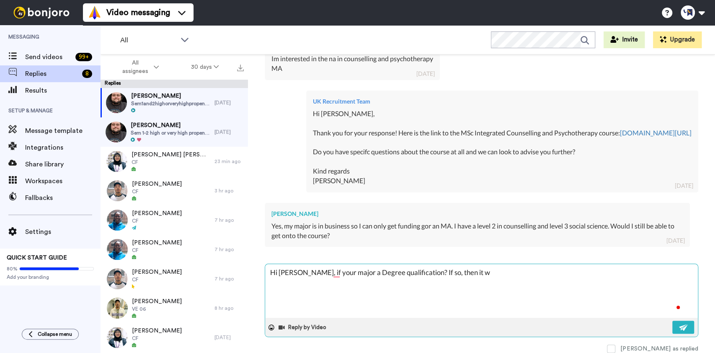
type textarea "x"
type textarea "Hi Karl, if your major a Degree qualification? If so, then it"
type textarea "x"
type textarea "Hi Karl, if your major a Degree qualification? If so, then it"
type textarea "x"
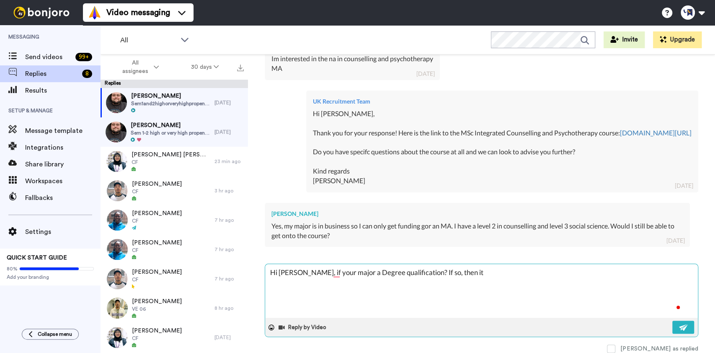
type textarea "Hi Karl, if your major a Degree qualification? If so, then i"
type textarea "x"
type textarea "Hi Karl, if your major a Degree qualification? If so, then"
type textarea "x"
type textarea "Hi Karl, if your major a Degree qualification? If so, then y"
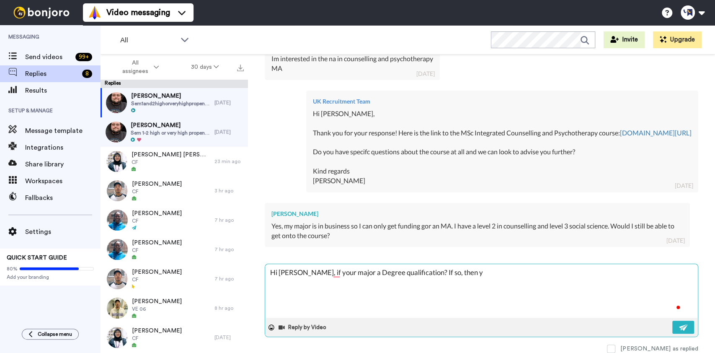
type textarea "x"
type textarea "Hi Karl, if your major a Degree qualification? If so, then ye"
type textarea "x"
type textarea "Hi Karl, if your major a Degree qualification? If so, then yes"
type textarea "x"
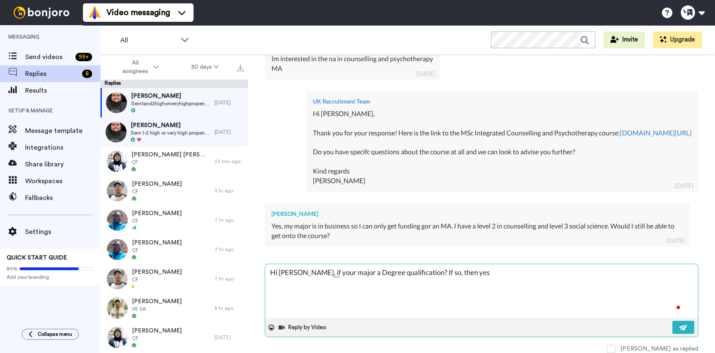
type textarea "Hi Karl, if your major a Degree qualification? If so, then yes y"
type textarea "x"
type textarea "Hi Karl, if your major a Degree qualification? If so, then yes yo"
type textarea "x"
type textarea "Hi Karl, if your major a Degree qualification? If so, then yes you"
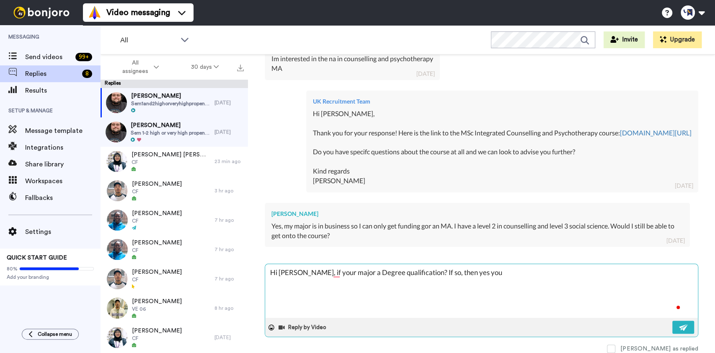
type textarea "x"
type textarea "Hi Karl, if your major a Degree qualification? If so, then yes you"
type textarea "x"
type textarea "Hi Karl, if your major a Degree qualification? If so, then yes you w"
type textarea "x"
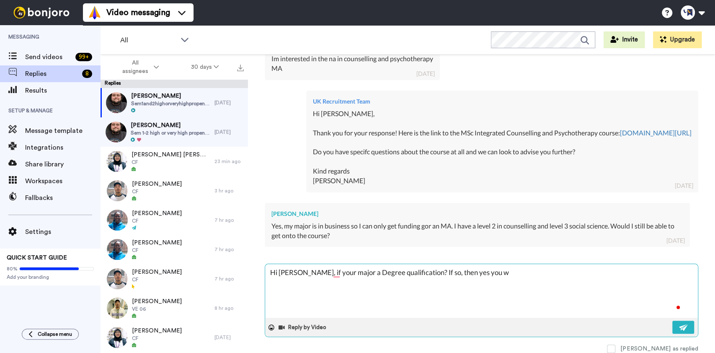
type textarea "Hi Karl, if your major a Degree qualification? If so, then yes you wo"
type textarea "x"
drag, startPoint x: 590, startPoint y: 121, endPoint x: 431, endPoint y: 132, distance: 159.2
click at [431, 132] on div "Hi Karl, Thank you for your response! Here is the link to the MSc Integrated Co…" at bounding box center [502, 147] width 379 height 77
copy div "www.wlv.ac.uk/courses/msc-integrative-counselling-and-psychotherapy/"
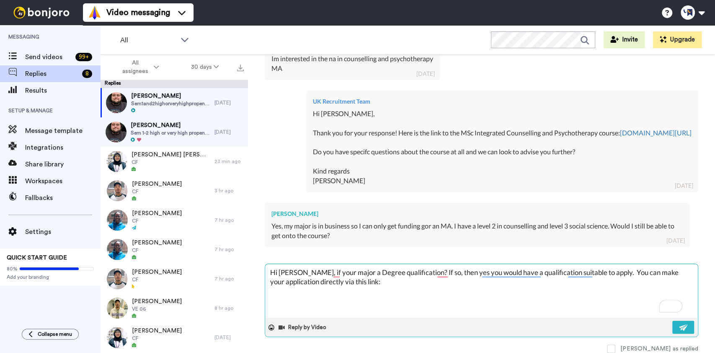
click at [405, 285] on textarea "Hi Karl, if your major a Degree qualification? If so, then yes you would have a…" at bounding box center [481, 291] width 433 height 54
paste textarea "www.wlv.ac.uk/courses/msc-integrative-counselling-and-psychotherapy/"
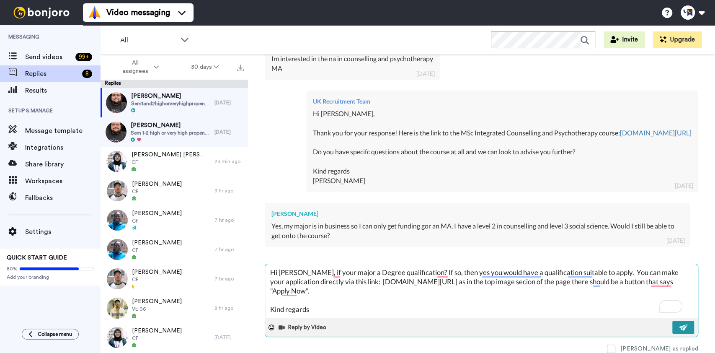
click at [679, 329] on img at bounding box center [683, 327] width 9 height 7
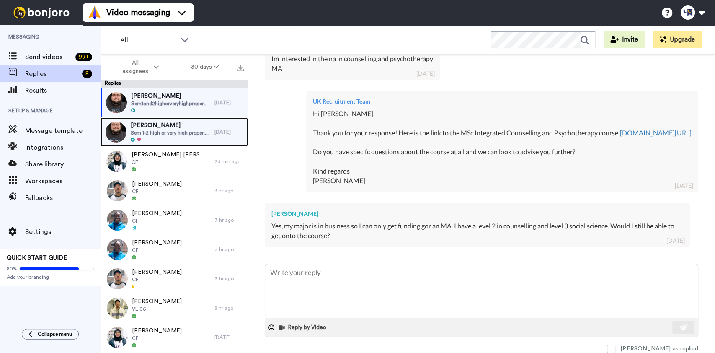
click at [162, 129] on span "Sem 1-2 high or very high propensity to apply and enrol UK" at bounding box center [171, 132] width 80 height 7
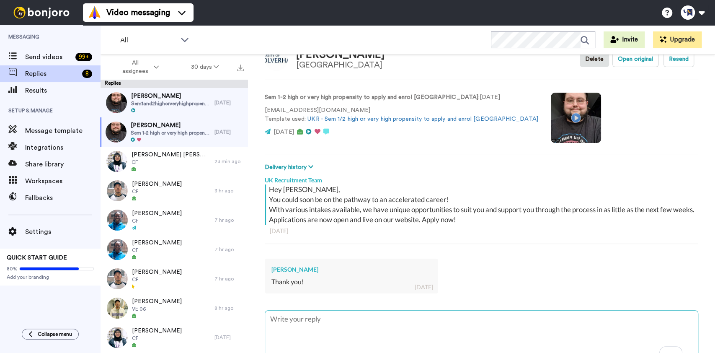
scroll to position [80, 0]
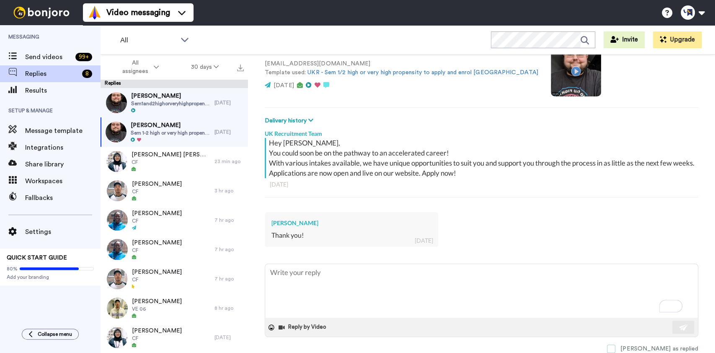
click at [615, 349] on span at bounding box center [611, 348] width 8 height 8
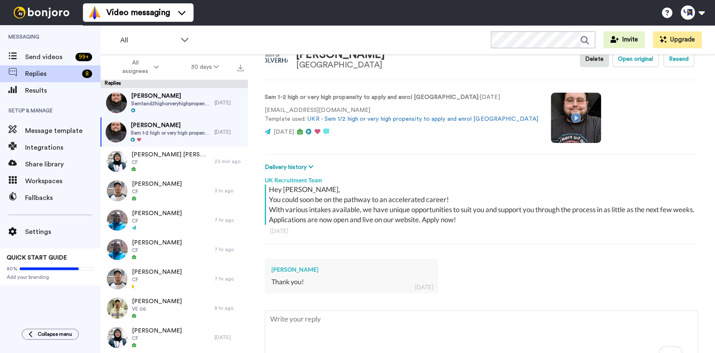
scroll to position [0, 0]
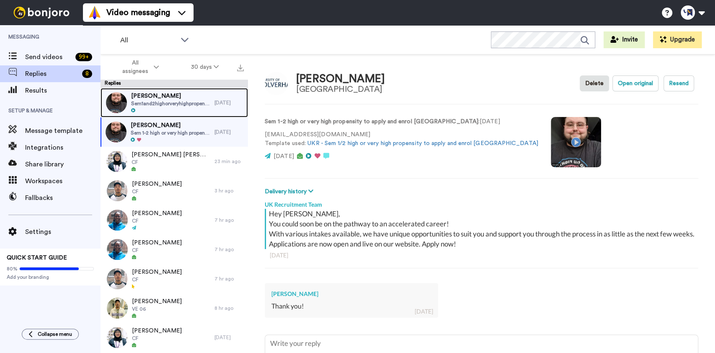
click at [167, 102] on span "Sem1and2highorveryhighpropensitytoapplyandenrolUK" at bounding box center [170, 103] width 79 height 7
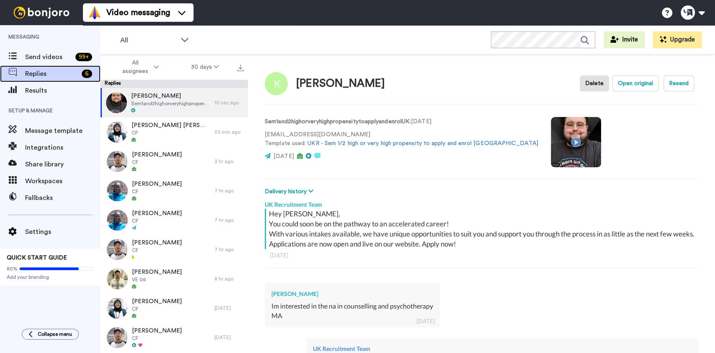
click at [43, 66] on div "Replies 6" at bounding box center [50, 73] width 101 height 17
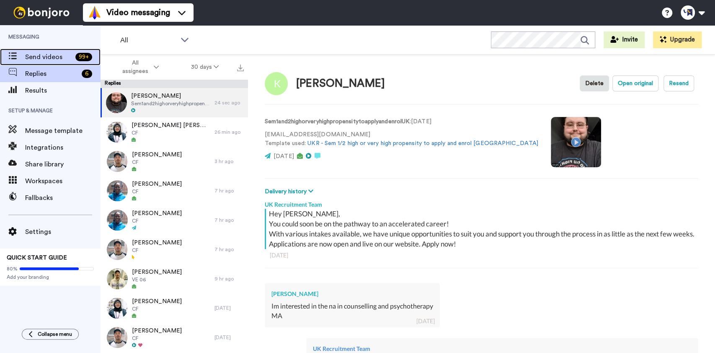
click at [32, 58] on span "Send videos" at bounding box center [48, 57] width 47 height 10
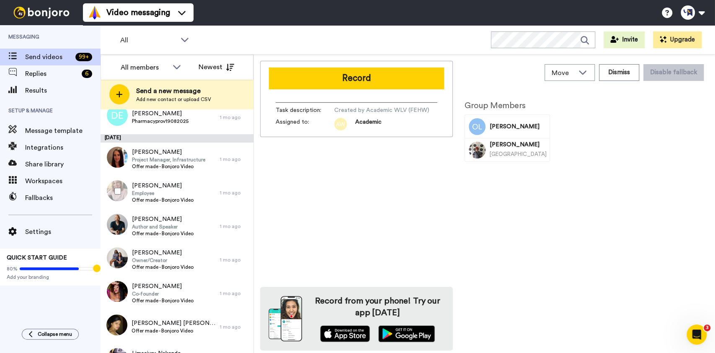
scroll to position [223, 0]
